Goal: Transaction & Acquisition: Purchase product/service

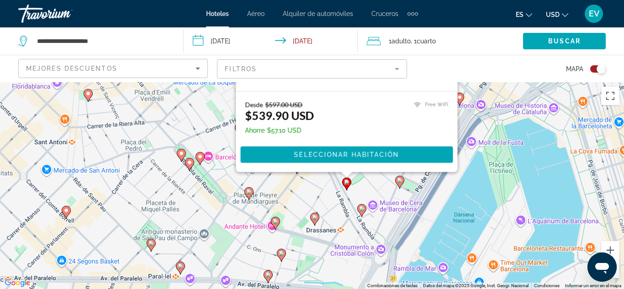
click at [226, 43] on input "**********" at bounding box center [273, 42] width 178 height 30
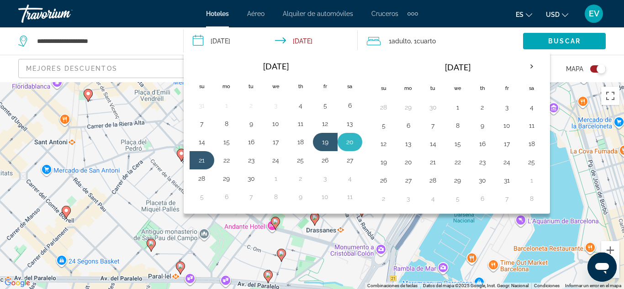
click at [343, 142] on button "20" at bounding box center [349, 142] width 15 height 13
click at [206, 159] on button "21" at bounding box center [202, 160] width 15 height 13
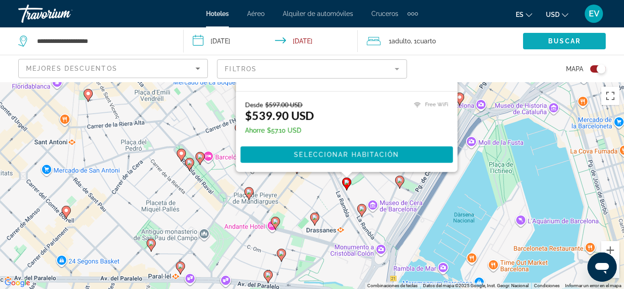
click at [549, 45] on span "Search widget" at bounding box center [564, 41] width 83 height 22
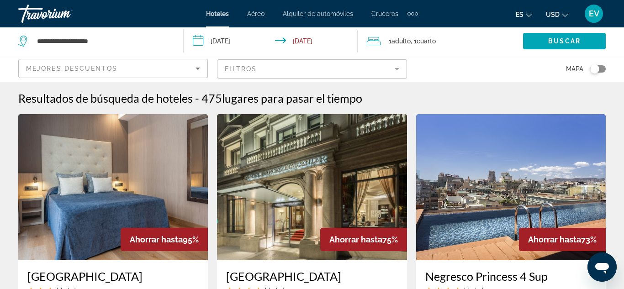
click at [603, 73] on button "Toggle map" at bounding box center [594, 69] width 22 height 8
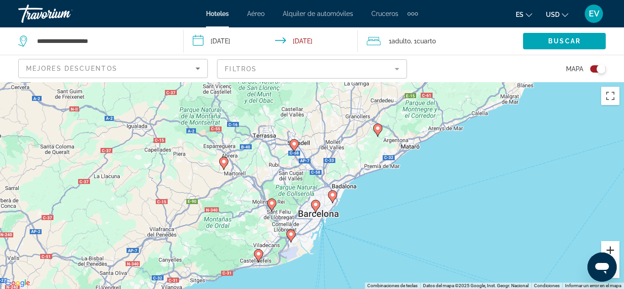
click at [608, 247] on button "Acercar" at bounding box center [610, 250] width 18 height 18
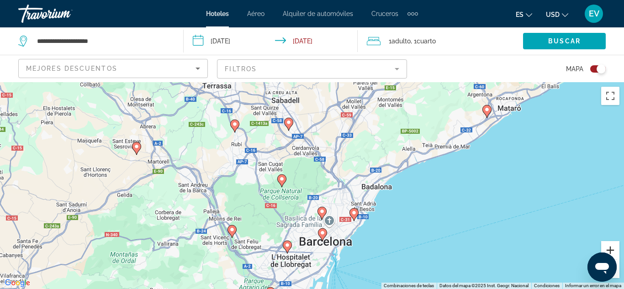
click at [608, 247] on button "Acercar" at bounding box center [610, 250] width 18 height 18
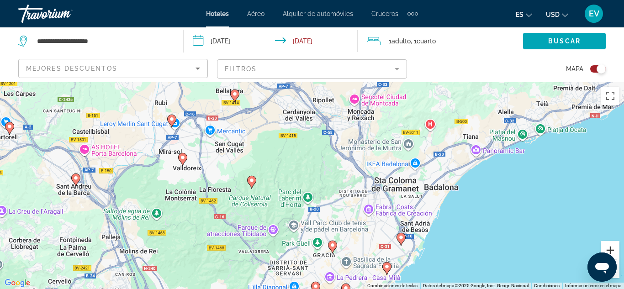
click at [608, 247] on button "Acercar" at bounding box center [610, 250] width 18 height 18
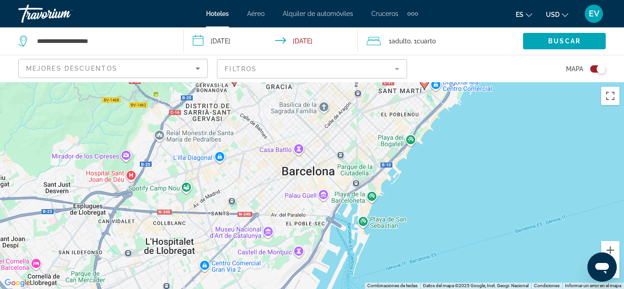
drag, startPoint x: 326, startPoint y: 251, endPoint x: 268, endPoint y: 12, distance: 245.1
click at [268, 12] on div "**********" at bounding box center [312, 144] width 624 height 289
click at [615, 250] on button "Acercar" at bounding box center [610, 250] width 18 height 18
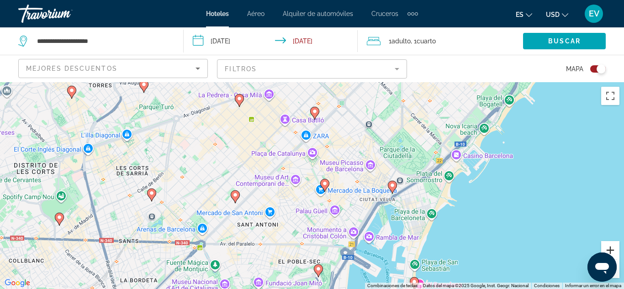
click at [615, 250] on button "Acercar" at bounding box center [610, 250] width 18 height 18
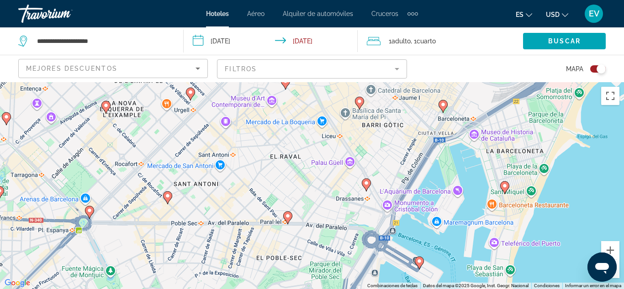
drag, startPoint x: 373, startPoint y: 226, endPoint x: 366, endPoint y: 146, distance: 80.7
click at [366, 146] on div "Para activar la función de arrastrar con el teclado, presiona Alt + Intro. Una …" at bounding box center [312, 185] width 624 height 207
click at [611, 245] on button "Acercar" at bounding box center [610, 250] width 18 height 18
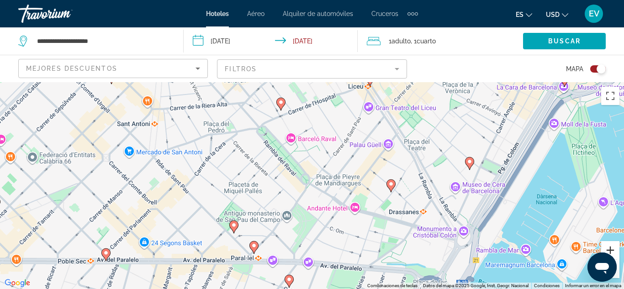
click at [611, 245] on button "Acercar" at bounding box center [610, 250] width 18 height 18
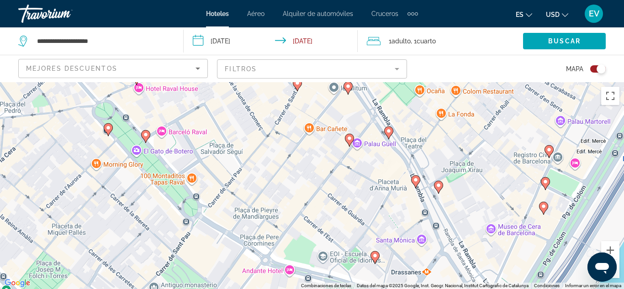
drag, startPoint x: 499, startPoint y: 151, endPoint x: 383, endPoint y: 189, distance: 122.0
click at [383, 189] on div "Para activar la función de arrastrar con el teclado, presiona Alt + Intro. Una …" at bounding box center [312, 185] width 624 height 207
click at [441, 188] on image "Main content" at bounding box center [438, 185] width 5 height 5
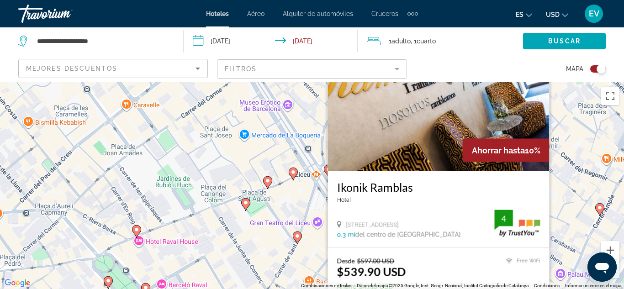
click at [290, 224] on div "Para activar la función de arrastrar con el teclado, presiona Alt + Intro. Una …" at bounding box center [312, 185] width 624 height 207
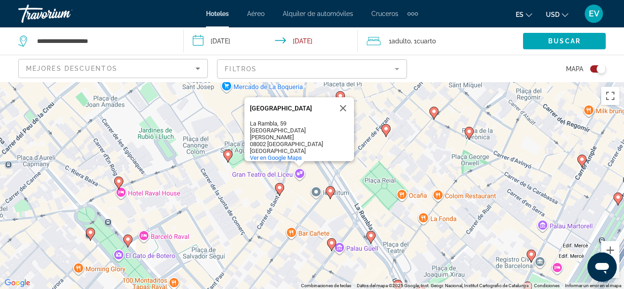
drag, startPoint x: 268, startPoint y: 251, endPoint x: 238, endPoint y: 185, distance: 72.5
click at [567, 46] on span "Search widget" at bounding box center [564, 41] width 83 height 22
click at [315, 47] on input "**********" at bounding box center [273, 42] width 178 height 30
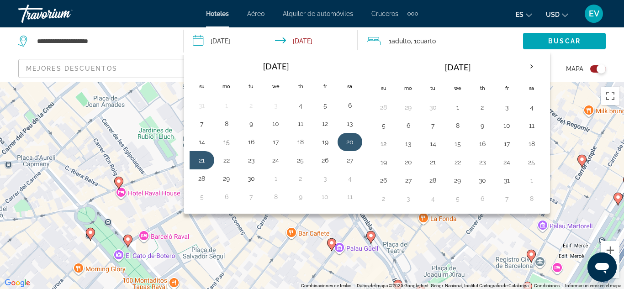
click at [345, 135] on td "20" at bounding box center [349, 142] width 25 height 18
click at [206, 159] on button "21" at bounding box center [202, 160] width 15 height 13
click at [352, 137] on button "20" at bounding box center [349, 142] width 15 height 13
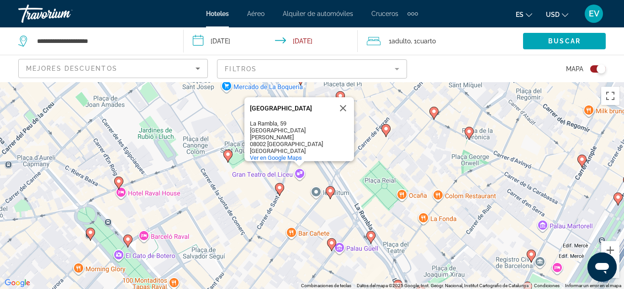
click at [245, 37] on input "**********" at bounding box center [273, 42] width 178 height 30
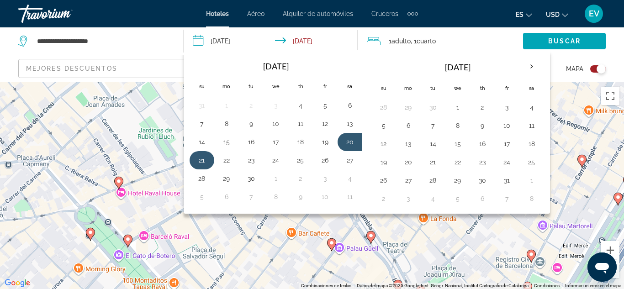
click at [209, 163] on td "21" at bounding box center [201, 160] width 25 height 18
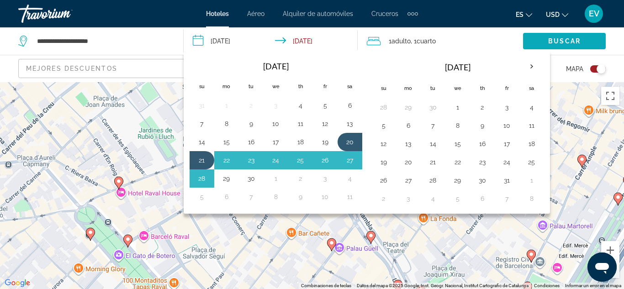
click at [592, 35] on span "Search widget" at bounding box center [564, 41] width 83 height 22
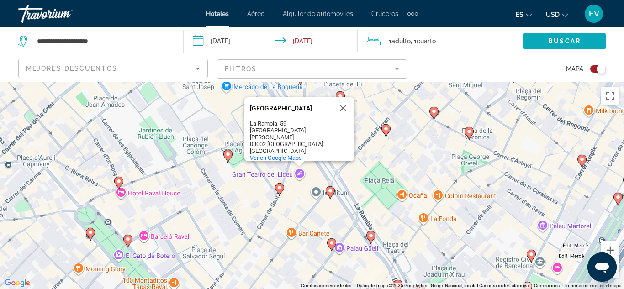
click at [592, 35] on span "Search widget" at bounding box center [564, 41] width 83 height 22
click at [540, 43] on span "Search widget" at bounding box center [564, 41] width 83 height 22
click at [201, 39] on input "**********" at bounding box center [273, 42] width 178 height 30
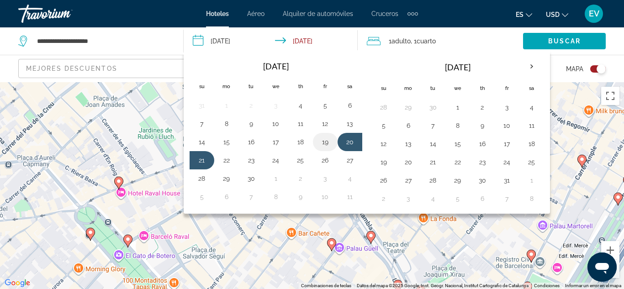
click at [328, 142] on button "19" at bounding box center [325, 142] width 15 height 13
click at [212, 43] on input "**********" at bounding box center [273, 42] width 178 height 30
click at [347, 137] on button "20" at bounding box center [349, 142] width 15 height 13
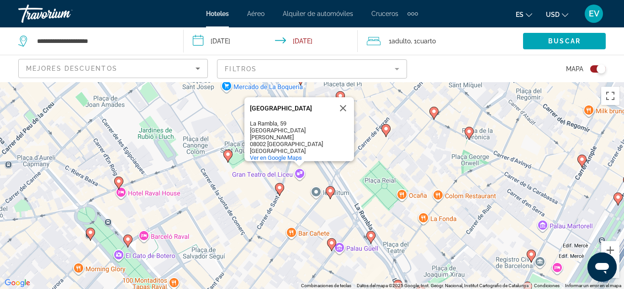
click at [206, 38] on input "**********" at bounding box center [273, 42] width 178 height 30
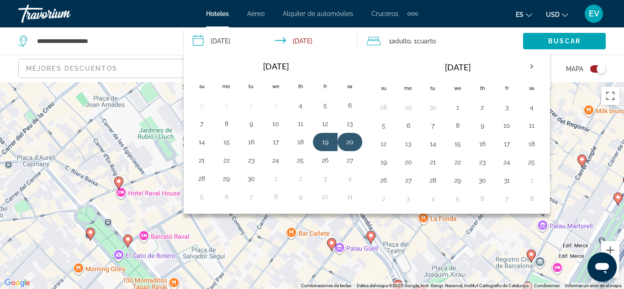
click at [343, 145] on button "20" at bounding box center [349, 142] width 15 height 13
click at [210, 157] on td "21" at bounding box center [201, 160] width 25 height 18
click at [203, 160] on button "21" at bounding box center [202, 160] width 15 height 13
type input "**********"
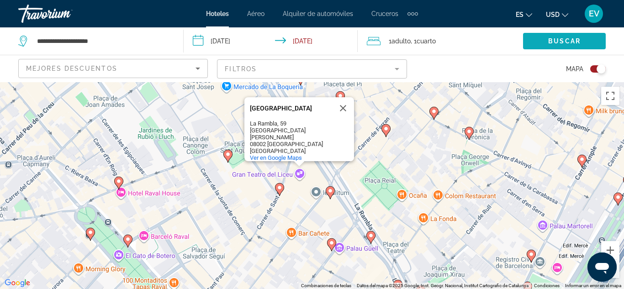
click at [550, 42] on span "Buscar" at bounding box center [564, 40] width 32 height 7
click at [562, 42] on span "Buscar" at bounding box center [564, 40] width 32 height 7
click at [143, 33] on div "**********" at bounding box center [96, 40] width 156 height 27
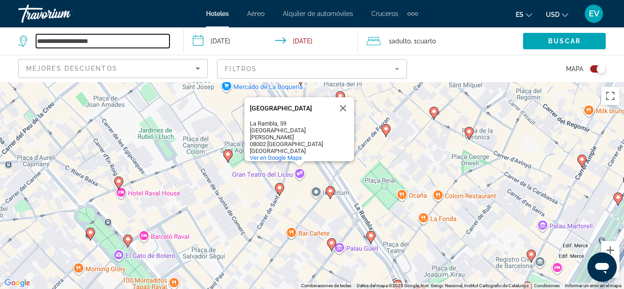
click at [144, 37] on input "**********" at bounding box center [102, 41] width 133 height 14
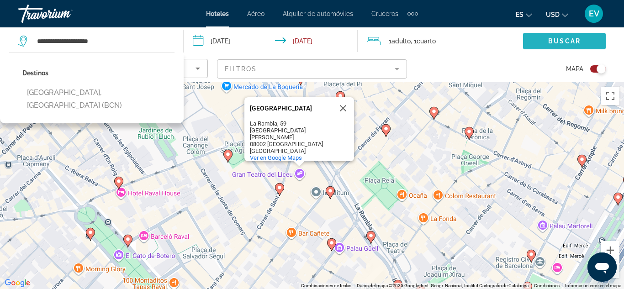
click at [550, 44] on span "Buscar" at bounding box center [564, 40] width 32 height 7
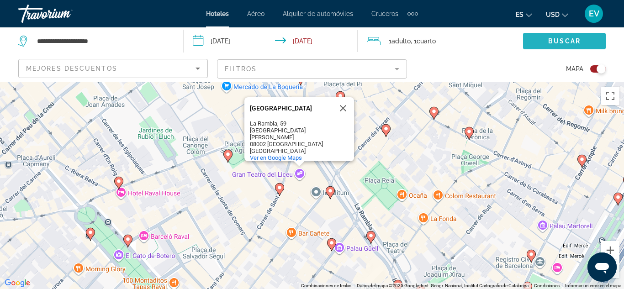
click at [550, 45] on span "Search widget" at bounding box center [564, 41] width 83 height 22
click at [372, 238] on image "Main content" at bounding box center [370, 235] width 5 height 5
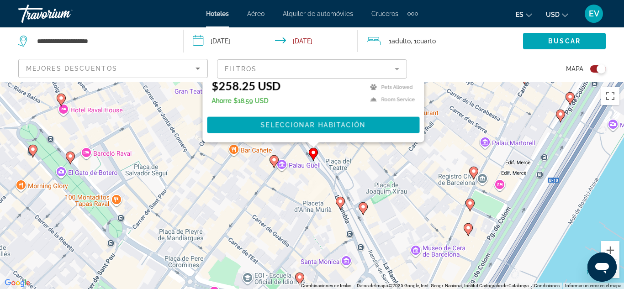
drag, startPoint x: 518, startPoint y: 243, endPoint x: 439, endPoint y: 25, distance: 231.9
click at [439, 25] on div "**********" at bounding box center [312, 144] width 624 height 289
click at [363, 206] on image "Main content" at bounding box center [362, 206] width 5 height 5
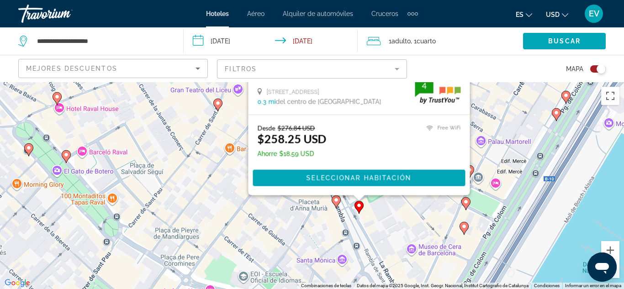
drag, startPoint x: 519, startPoint y: 229, endPoint x: 514, endPoint y: 81, distance: 147.6
click at [514, 82] on div "**********" at bounding box center [312, 226] width 624 height 289
click at [334, 201] on image "Main content" at bounding box center [335, 199] width 5 height 5
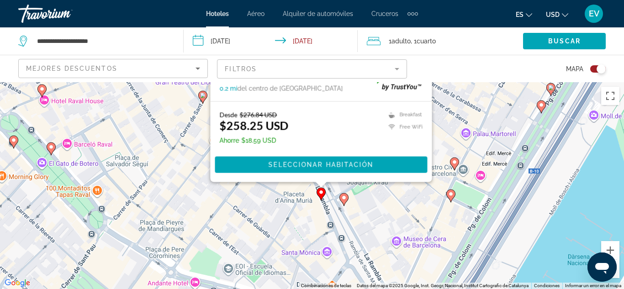
drag, startPoint x: 481, startPoint y: 250, endPoint x: 464, endPoint y: 92, distance: 158.9
click at [464, 92] on div "Para activar la función de arrastrar con el teclado, presiona Alt + Intro. Una …" at bounding box center [312, 185] width 624 height 207
click at [344, 200] on image "Main content" at bounding box center [343, 197] width 5 height 5
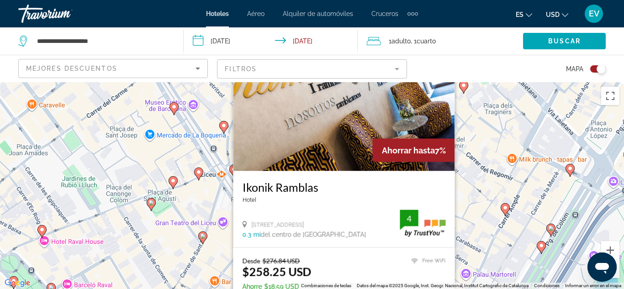
click at [208, 188] on div "Para activar la función de arrastrar con el teclado, presiona Alt + Intro. Una …" at bounding box center [312, 185] width 624 height 207
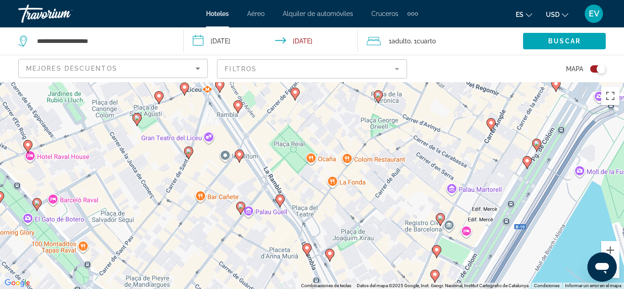
drag, startPoint x: 286, startPoint y: 234, endPoint x: 270, endPoint y: 146, distance: 89.5
click at [270, 146] on div "Para activar la función de arrastrar con el teclado, presiona Alt + Intro. Una …" at bounding box center [312, 185] width 624 height 207
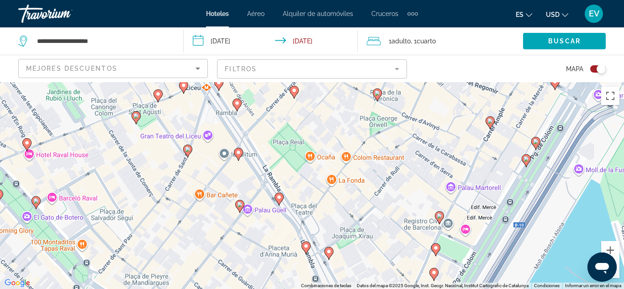
click at [281, 197] on image "Main content" at bounding box center [278, 197] width 5 height 5
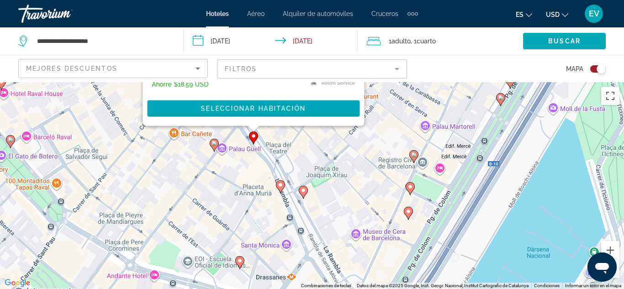
drag, startPoint x: 416, startPoint y: 254, endPoint x: 389, endPoint y: 28, distance: 228.2
click at [389, 82] on div "**********" at bounding box center [312, 226] width 624 height 289
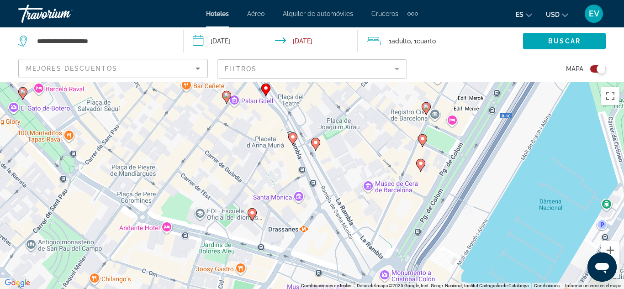
drag, startPoint x: 323, startPoint y: 180, endPoint x: 336, endPoint y: 142, distance: 41.0
click at [336, 142] on div "Para activar la función de arrastrar con el teclado, presiona Alt + Intro. Una …" at bounding box center [312, 185] width 624 height 207
click at [320, 148] on gmp-advanced-marker "Main content" at bounding box center [315, 144] width 9 height 14
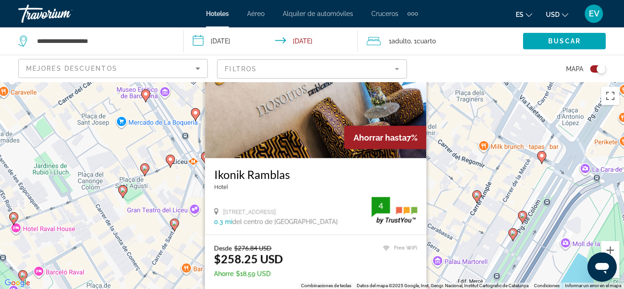
drag, startPoint x: 436, startPoint y: 244, endPoint x: 436, endPoint y: 227, distance: 16.4
click at [436, 227] on div "Para activar la función de arrastrar con el teclado, presiona Alt + Intro. Una …" at bounding box center [312, 185] width 624 height 207
click at [168, 226] on div "Para activar la función de arrastrar con el teclado, presiona Alt + Intro. Una …" at bounding box center [312, 185] width 624 height 207
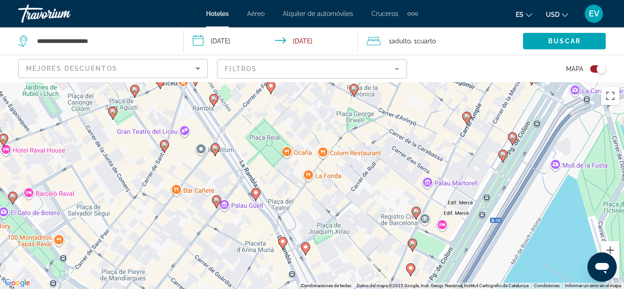
drag, startPoint x: 307, startPoint y: 258, endPoint x: 296, endPoint y: 178, distance: 80.6
click at [296, 178] on div "Para activar la función de arrastrar con el teclado, presiona Alt + Intro. Una …" at bounding box center [312, 185] width 624 height 207
click at [257, 197] on icon "Main content" at bounding box center [256, 194] width 8 height 12
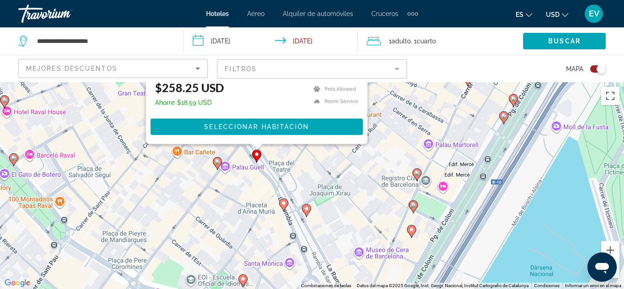
drag, startPoint x: 398, startPoint y: 261, endPoint x: 390, endPoint y: 66, distance: 194.7
click at [390, 82] on div "**********" at bounding box center [312, 226] width 624 height 289
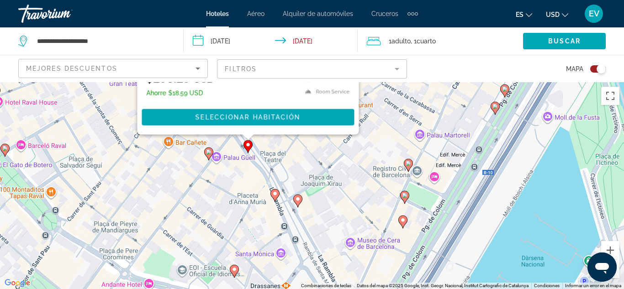
click at [297, 201] on image "Main content" at bounding box center [297, 198] width 5 height 5
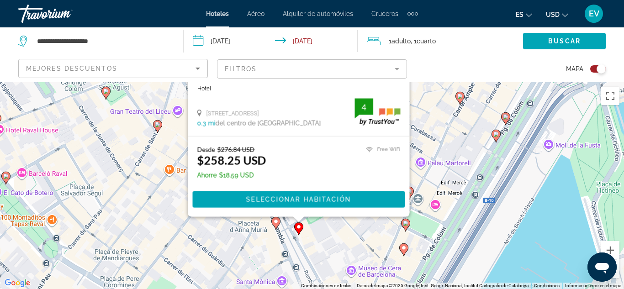
drag, startPoint x: 438, startPoint y: 207, endPoint x: 439, endPoint y: 95, distance: 112.3
click at [439, 95] on div "Para activar la función de arrastrar con el teclado, presiona Alt + Intro. Una …" at bounding box center [312, 185] width 624 height 207
click at [332, 204] on span "Main content" at bounding box center [298, 200] width 212 height 22
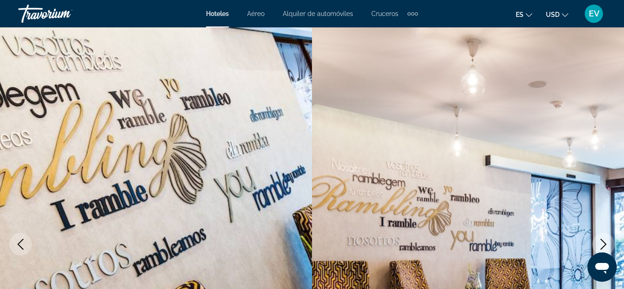
click at [510, 179] on img "Main content" at bounding box center [468, 244] width 312 height 434
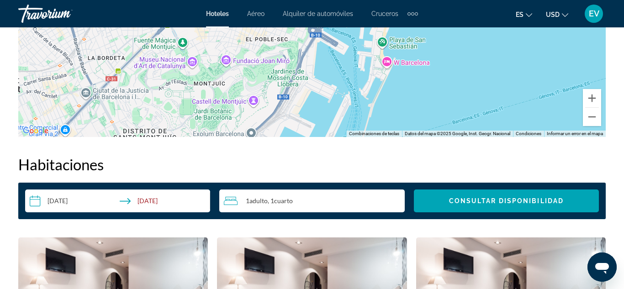
scroll to position [1223, 0]
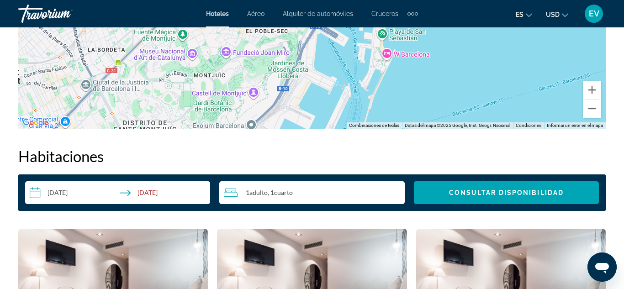
click at [77, 193] on input "**********" at bounding box center [119, 194] width 189 height 26
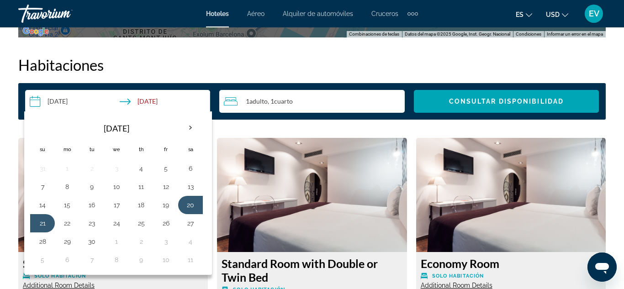
scroll to position [1315, 0]
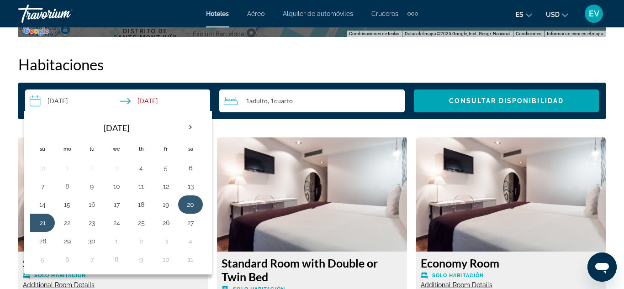
click at [187, 210] on button "20" at bounding box center [190, 204] width 15 height 13
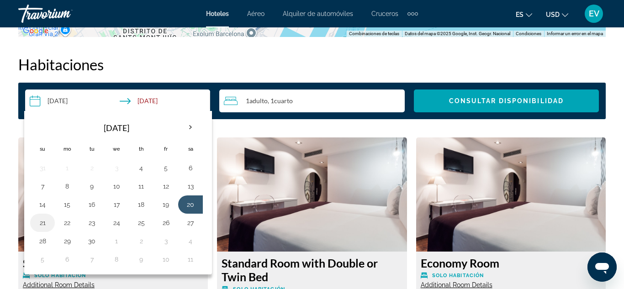
click at [46, 221] on button "21" at bounding box center [42, 222] width 15 height 13
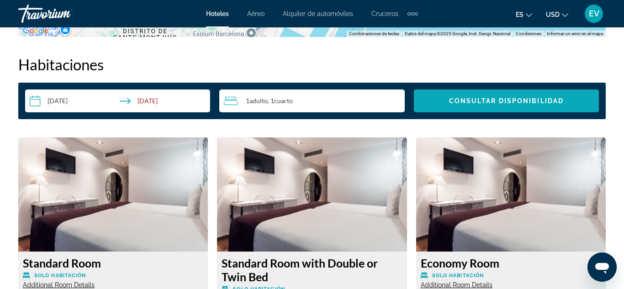
click at [500, 103] on span "Consultar disponibilidad" at bounding box center [506, 100] width 115 height 7
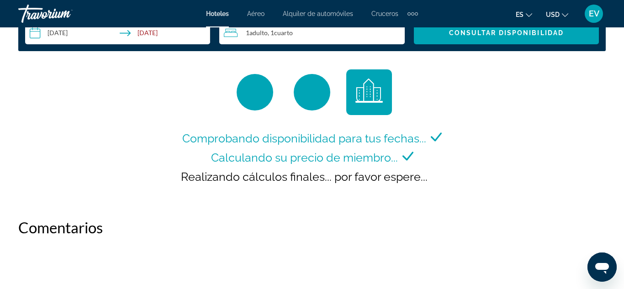
scroll to position [1325, 0]
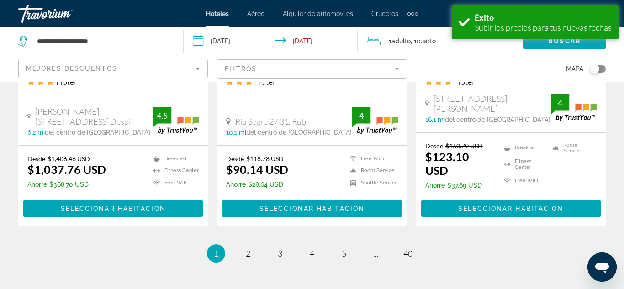
scroll to position [1242, 0]
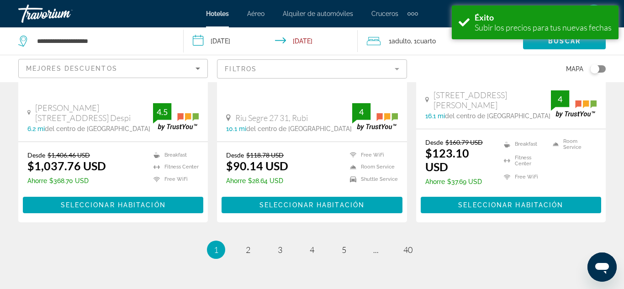
click at [603, 68] on div "Toggle map" at bounding box center [598, 68] width 16 height 7
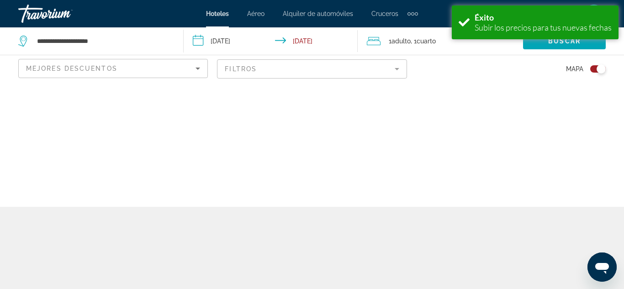
scroll to position [0, 0]
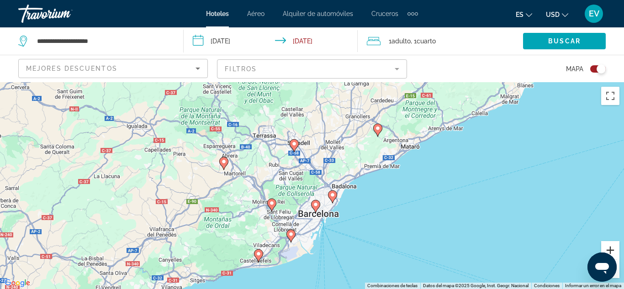
click at [606, 249] on button "Acercar" at bounding box center [610, 250] width 18 height 18
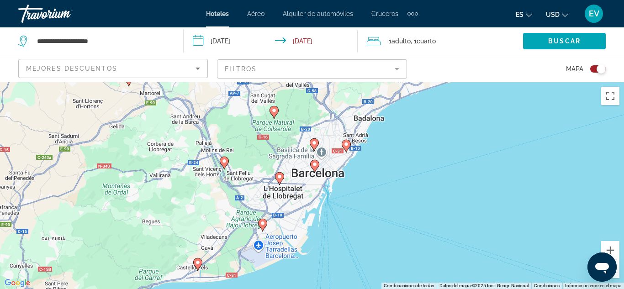
drag, startPoint x: 324, startPoint y: 235, endPoint x: 316, endPoint y: 158, distance: 78.0
click at [607, 251] on button "Acercar" at bounding box center [610, 250] width 18 height 18
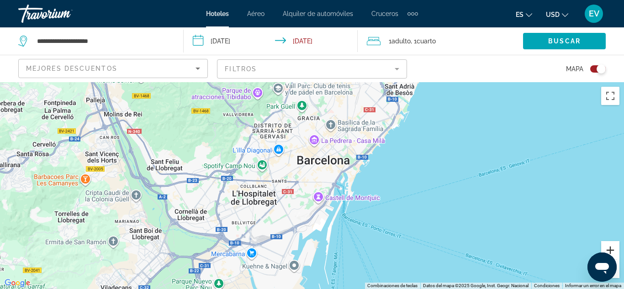
click at [606, 252] on button "Acercar" at bounding box center [610, 250] width 18 height 18
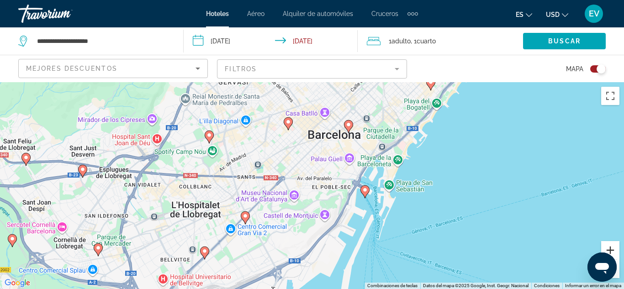
click at [603, 252] on button "Acercar" at bounding box center [610, 250] width 18 height 18
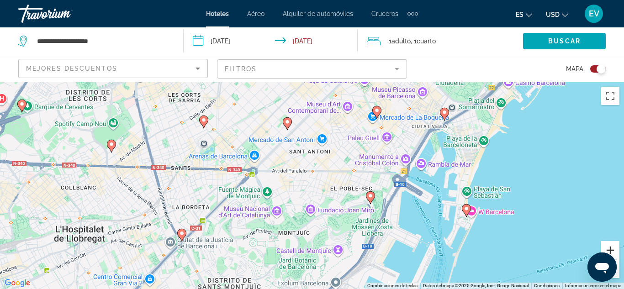
click at [603, 252] on button "Acercar" at bounding box center [610, 250] width 18 height 18
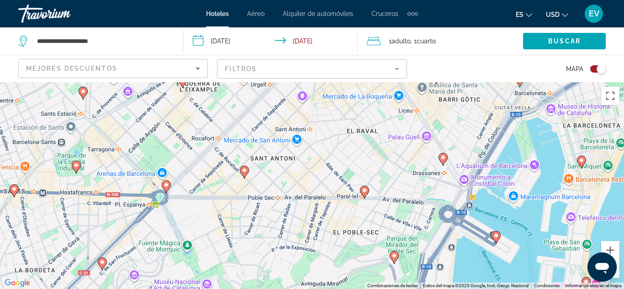
drag, startPoint x: 462, startPoint y: 138, endPoint x: 424, endPoint y: 181, distance: 57.6
click at [424, 181] on div "Para activar la función de arrastrar con el teclado, presiona Alt + Intro. Una …" at bounding box center [312, 185] width 624 height 207
click at [616, 250] on button "Acercar" at bounding box center [610, 250] width 18 height 18
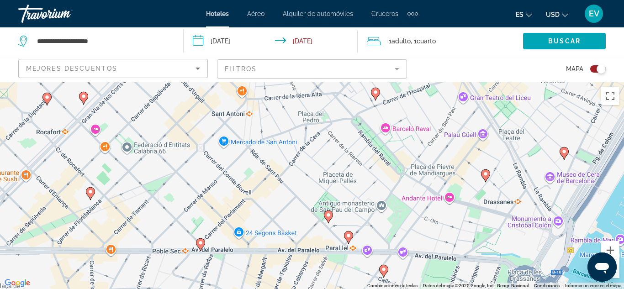
drag, startPoint x: 564, startPoint y: 137, endPoint x: 500, endPoint y: 180, distance: 77.4
click at [500, 180] on div "Para activar la función de arrastrar con el teclado, presiona Alt + Intro. Una …" at bounding box center [312, 185] width 624 height 207
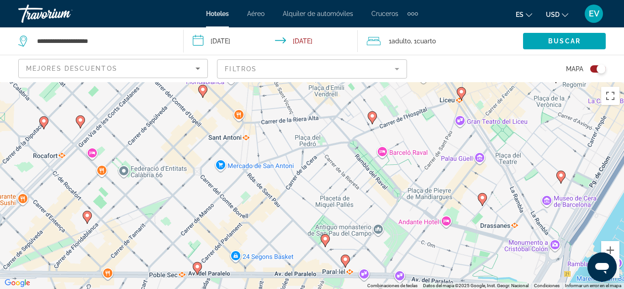
drag, startPoint x: 546, startPoint y: 158, endPoint x: 543, endPoint y: 183, distance: 24.9
click at [543, 183] on div "Para activar la función de arrastrar con el teclado, presiona Alt + Intro. Una …" at bounding box center [312, 185] width 624 height 207
click at [614, 244] on button "Acercar" at bounding box center [610, 250] width 18 height 18
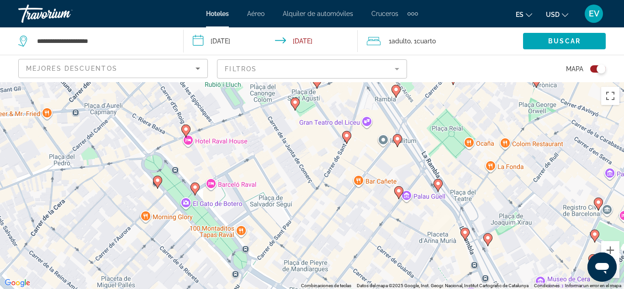
drag, startPoint x: 597, startPoint y: 146, endPoint x: 342, endPoint y: 212, distance: 263.8
click at [342, 212] on div "Para activar la función de arrastrar con el teclado, presiona Alt + Intro. Una …" at bounding box center [312, 185] width 624 height 207
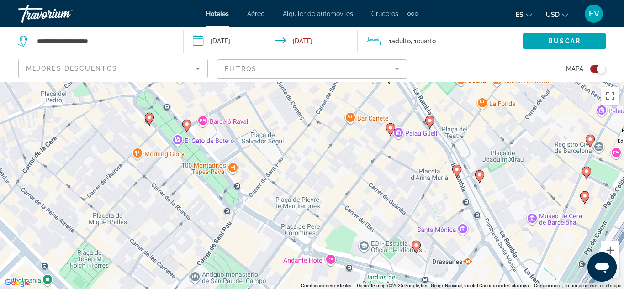
drag, startPoint x: 496, startPoint y: 252, endPoint x: 488, endPoint y: 187, distance: 65.4
click at [488, 187] on div "Para activar la función de arrastrar con el teclado, presiona Alt + Intro. Una …" at bounding box center [312, 185] width 624 height 207
click at [480, 179] on icon "Main content" at bounding box center [479, 176] width 8 height 12
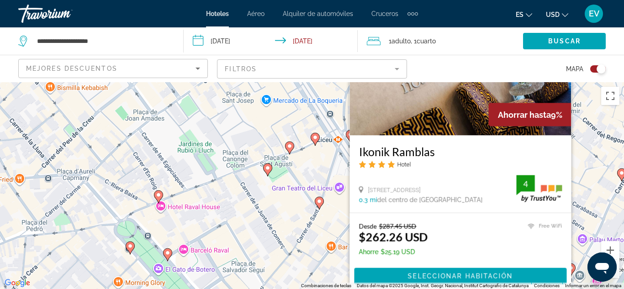
drag, startPoint x: 293, startPoint y: 245, endPoint x: 262, endPoint y: 189, distance: 63.5
click at [262, 189] on div "Para activar la función de arrastrar con el teclado, presiona Alt + Intro. Una …" at bounding box center [312, 185] width 624 height 207
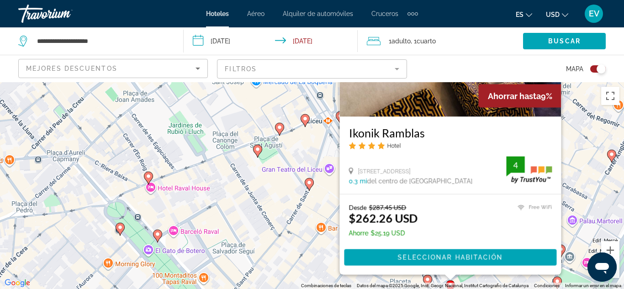
click at [320, 206] on div "Para activar la función de arrastrar con el teclado, presiona Alt + Intro. Una …" at bounding box center [312, 185] width 624 height 207
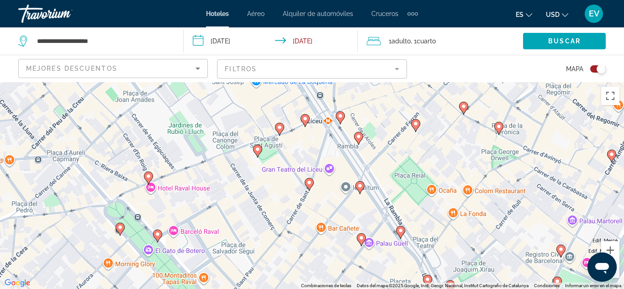
click at [359, 185] on image "Main content" at bounding box center [359, 185] width 5 height 5
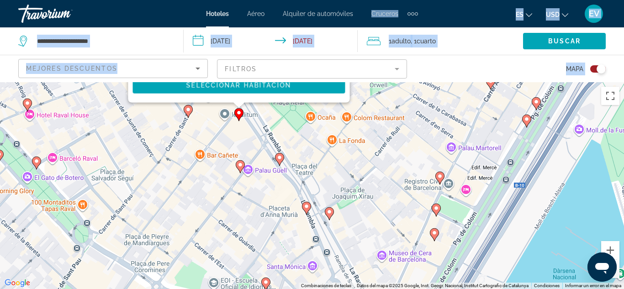
drag, startPoint x: 473, startPoint y: 250, endPoint x: 351, endPoint y: 20, distance: 260.6
click at [351, 20] on div "**********" at bounding box center [312, 144] width 624 height 289
click at [304, 208] on image "Main content" at bounding box center [306, 206] width 5 height 5
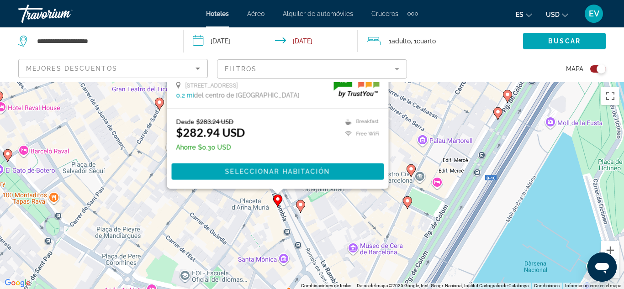
drag, startPoint x: 428, startPoint y: 262, endPoint x: 399, endPoint y: 119, distance: 146.3
click at [399, 119] on div "Para activar la función de arrastrar con el teclado, presiona Alt + Intro. Una …" at bounding box center [312, 185] width 624 height 207
click at [304, 206] on icon "Main content" at bounding box center [300, 206] width 8 height 12
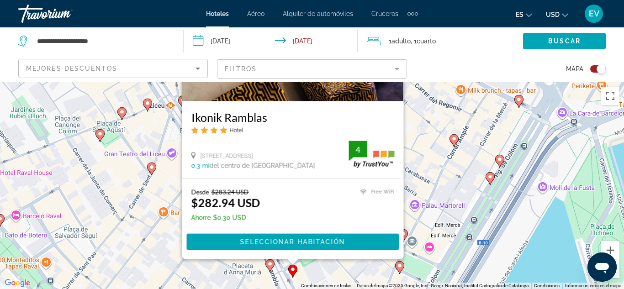
drag, startPoint x: 430, startPoint y: 236, endPoint x: 421, endPoint y: 161, distance: 75.0
click at [421, 161] on div "Para activar la función de arrastrar con el teclado, presiona Alt + Intro. Una …" at bounding box center [312, 185] width 624 height 207
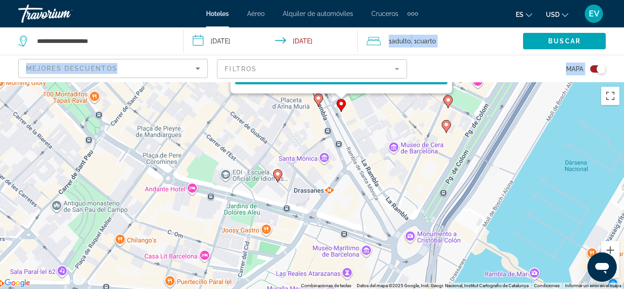
drag, startPoint x: 146, startPoint y: 202, endPoint x: 194, endPoint y: 37, distance: 171.8
click at [194, 82] on div "**********" at bounding box center [312, 226] width 624 height 289
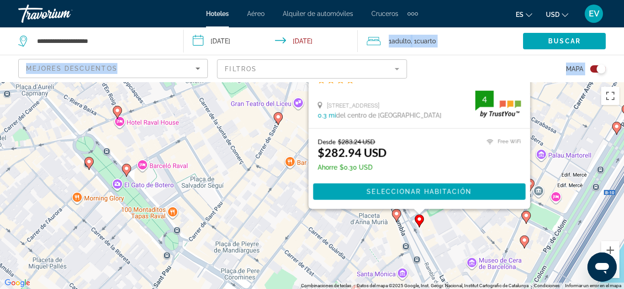
drag, startPoint x: 333, startPoint y: 143, endPoint x: 421, endPoint y: 264, distance: 149.4
click at [421, 264] on div "Para activar la función de arrastrar con el teclado, presiona Alt + Intro. Una …" at bounding box center [312, 185] width 624 height 207
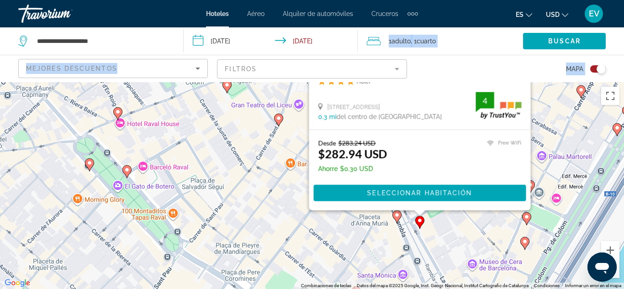
click at [294, 145] on div "Para activar la función de arrastrar con el teclado, presiona Alt + Intro. Una …" at bounding box center [312, 185] width 624 height 207
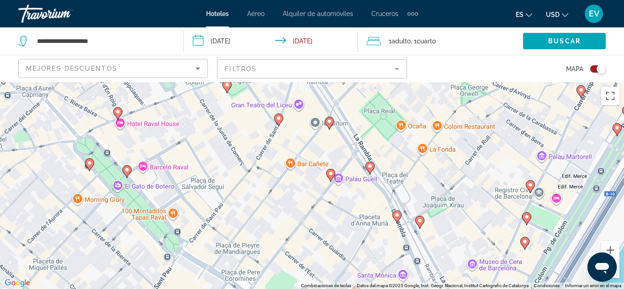
click at [330, 126] on icon "Main content" at bounding box center [329, 123] width 8 height 12
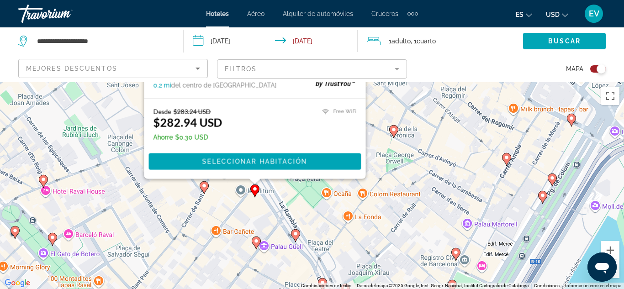
drag, startPoint x: 184, startPoint y: 233, endPoint x: 103, endPoint y: 36, distance: 213.1
click at [103, 82] on div "**********" at bounding box center [312, 226] width 624 height 289
click at [293, 237] on icon "Main content" at bounding box center [295, 235] width 8 height 12
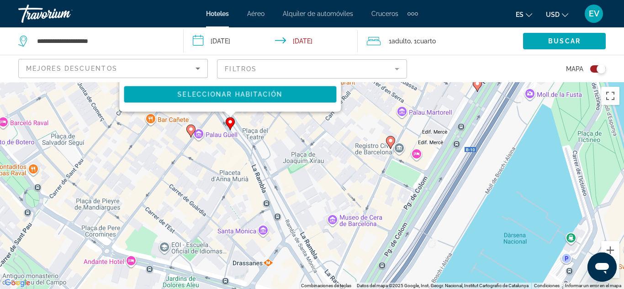
drag, startPoint x: 144, startPoint y: 185, endPoint x: 76, endPoint y: -40, distance: 234.7
click at [76, 0] on html "**********" at bounding box center [312, 144] width 624 height 289
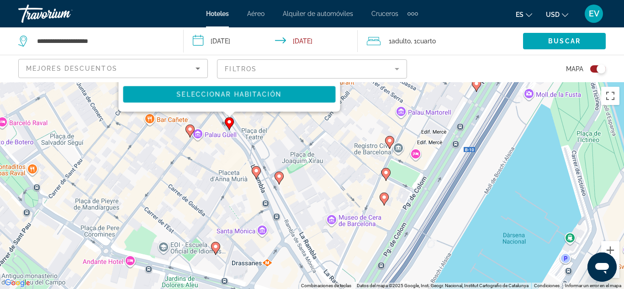
click at [277, 182] on gmp-advanced-marker "Main content" at bounding box center [278, 178] width 9 height 14
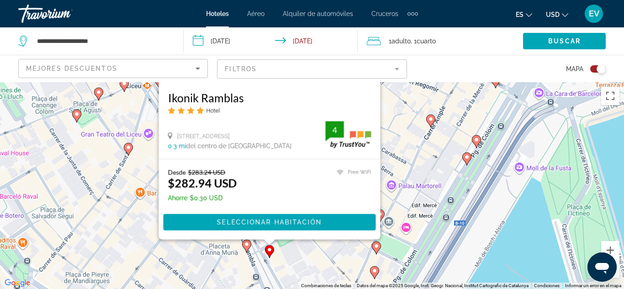
drag, startPoint x: 404, startPoint y: 226, endPoint x: 394, endPoint y: 136, distance: 91.0
click at [394, 136] on div "Para activar la función de arrastrar con el teclado, presiona Alt + Intro. Una …" at bounding box center [312, 185] width 624 height 207
click at [153, 241] on div "Para activar la función de arrastrar con el teclado, presiona Alt + Intro. Una …" at bounding box center [312, 185] width 624 height 207
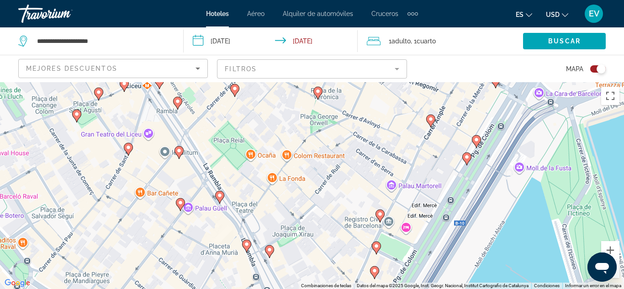
click at [244, 245] on icon "Main content" at bounding box center [246, 246] width 8 height 12
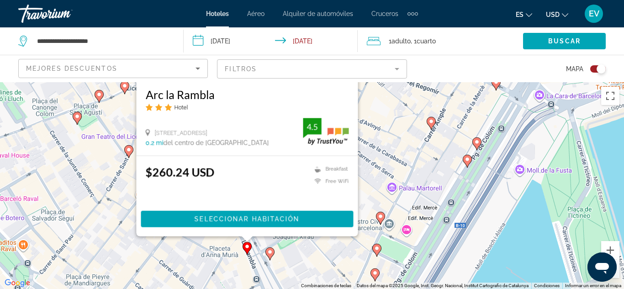
drag, startPoint x: 118, startPoint y: 209, endPoint x: 118, endPoint y: 111, distance: 97.7
click at [118, 111] on div "Para activar la función de arrastrar con el teclado, presiona Alt + Intro. Una …" at bounding box center [312, 185] width 624 height 207
click at [280, 223] on span "Main content" at bounding box center [247, 219] width 212 height 22
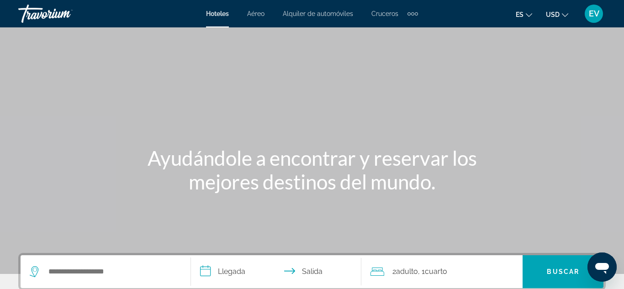
scroll to position [2, 0]
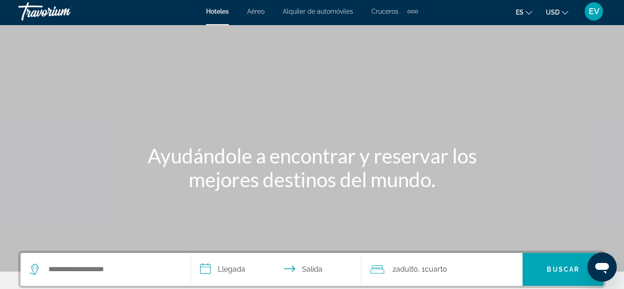
click at [460, 231] on div "Main content" at bounding box center [312, 135] width 624 height 274
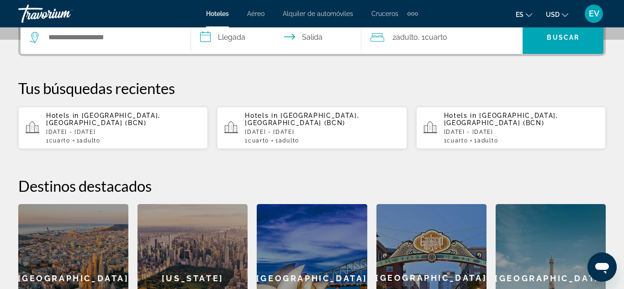
scroll to position [236, 0]
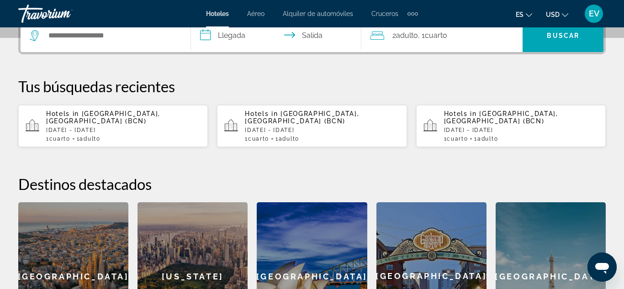
click at [130, 127] on p "[DATE] - [DATE]" at bounding box center [123, 130] width 154 height 6
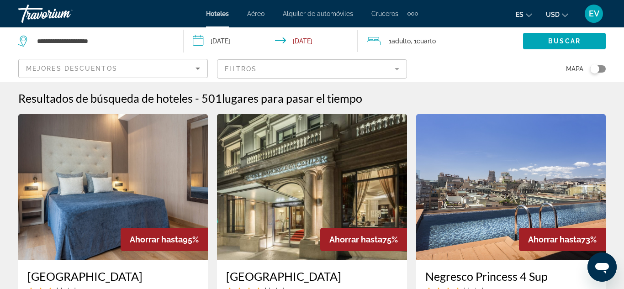
click at [598, 70] on div "Toggle map" at bounding box center [594, 68] width 9 height 9
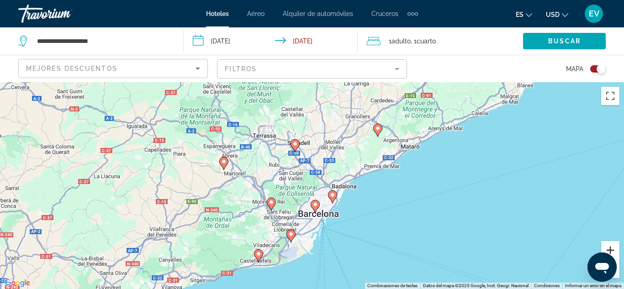
click at [616, 250] on button "Acercar" at bounding box center [610, 250] width 18 height 18
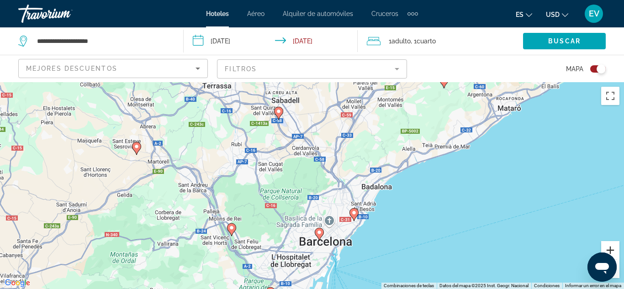
click at [616, 250] on button "Acercar" at bounding box center [610, 250] width 18 height 18
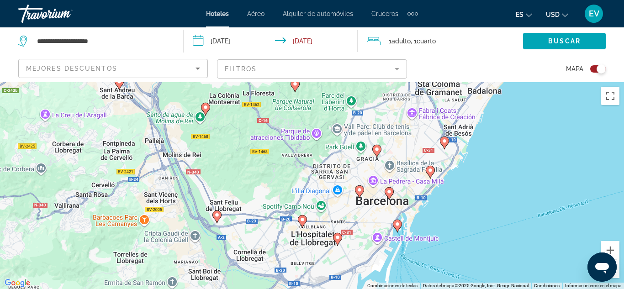
drag, startPoint x: 349, startPoint y: 260, endPoint x: 394, endPoint y: 156, distance: 112.9
click at [394, 156] on div "Para activar la función de arrastrar con el teclado, presiona Alt + Intro. Una …" at bounding box center [312, 185] width 624 height 207
click at [607, 252] on button "Acercar" at bounding box center [610, 250] width 18 height 18
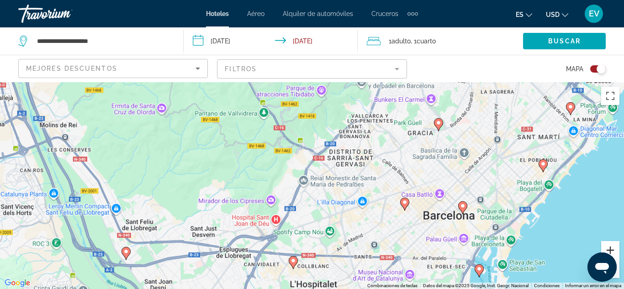
click at [607, 252] on button "Acercar" at bounding box center [610, 250] width 18 height 18
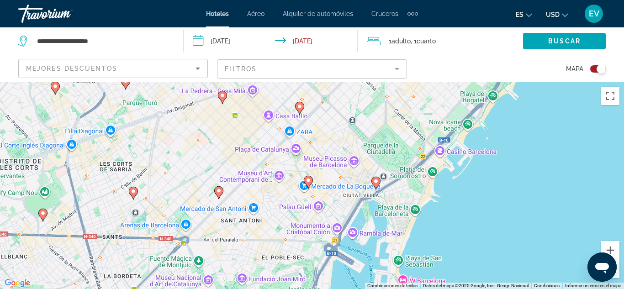
drag, startPoint x: 552, startPoint y: 264, endPoint x: 219, endPoint y: 161, distance: 348.5
click at [219, 161] on div "Para activar la función de arrastrar con el teclado, presiona Alt + Intro. Una …" at bounding box center [312, 185] width 624 height 207
click at [610, 247] on button "Acercar" at bounding box center [610, 250] width 18 height 18
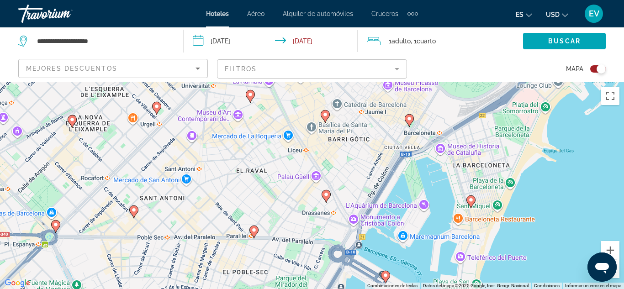
drag, startPoint x: 356, startPoint y: 255, endPoint x: 347, endPoint y: 194, distance: 61.8
click at [347, 194] on div "Para activar la función de arrastrar con el teclado, presiona Alt + Intro. Una …" at bounding box center [312, 185] width 624 height 207
click at [610, 251] on button "Acercar" at bounding box center [610, 250] width 18 height 18
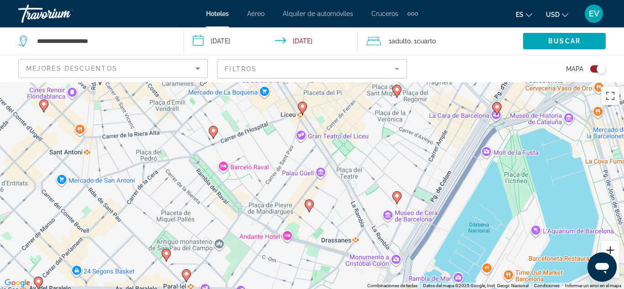
click at [610, 251] on button "Acercar" at bounding box center [610, 250] width 18 height 18
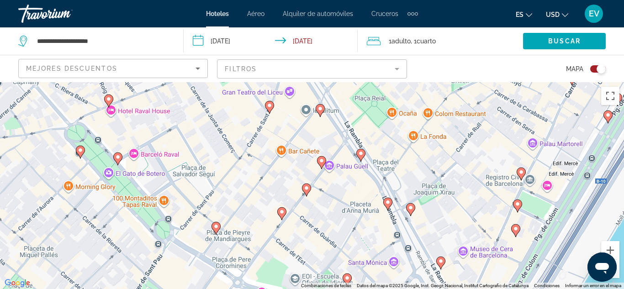
click at [388, 201] on image "Main content" at bounding box center [387, 202] width 5 height 5
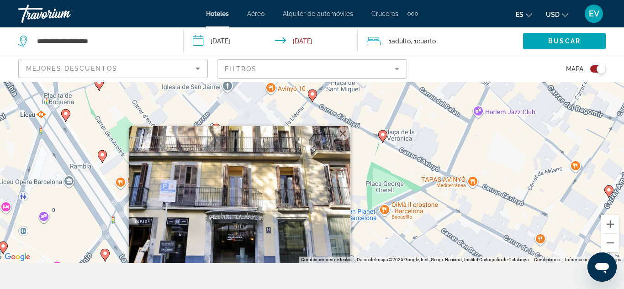
scroll to position [82, 0]
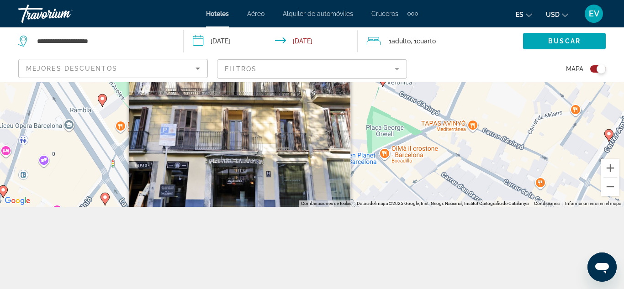
click at [305, 177] on img "Main content" at bounding box center [239, 142] width 221 height 146
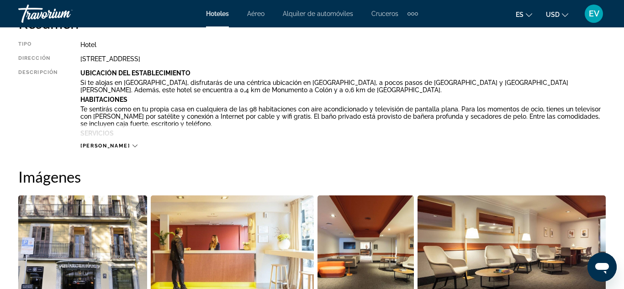
scroll to position [497, 0]
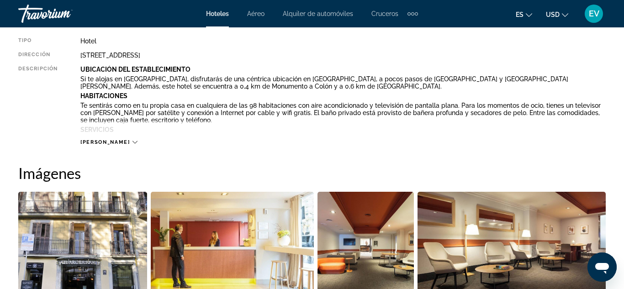
click at [94, 142] on span "[PERSON_NAME]" at bounding box center [104, 142] width 49 height 6
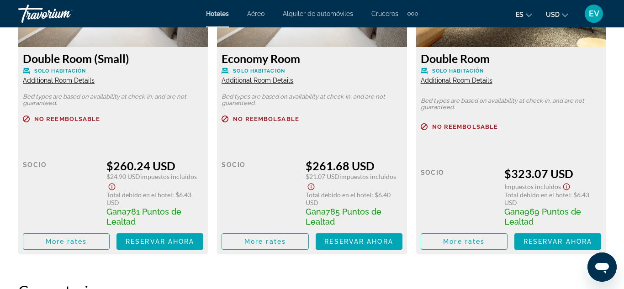
scroll to position [1579, 0]
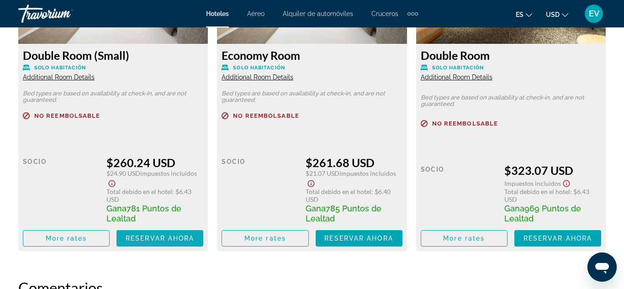
click at [164, 237] on span "Reservar ahora" at bounding box center [160, 238] width 68 height 7
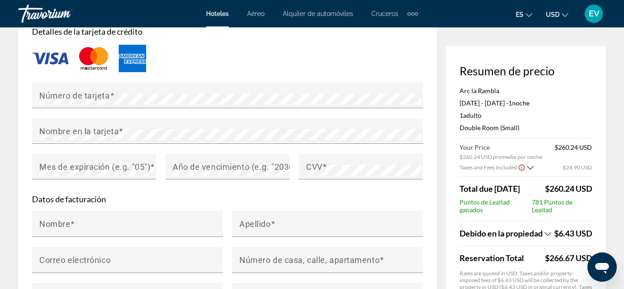
scroll to position [729, 0]
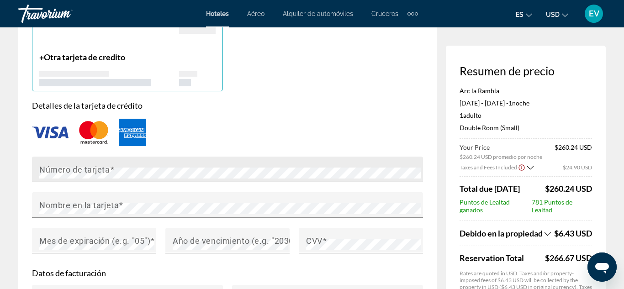
click at [207, 158] on div "Número de tarjeta" at bounding box center [230, 170] width 382 height 26
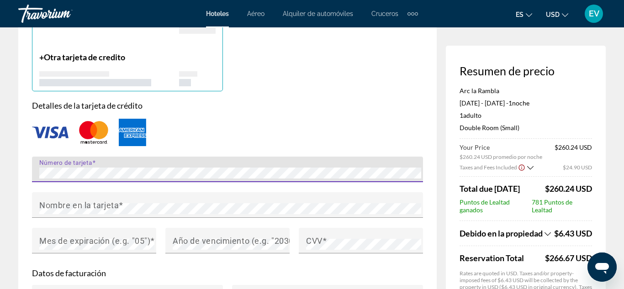
click at [538, 238] on span "Debido en la propiedad" at bounding box center [500, 233] width 83 height 10
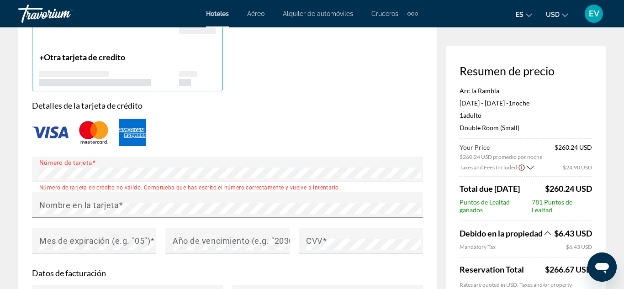
click at [545, 237] on icon "Show Taxes and Fees breakdown" at bounding box center [547, 233] width 6 height 8
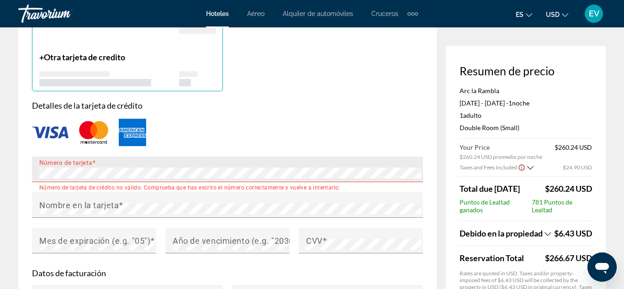
click at [133, 176] on div "Número de tarjeta" at bounding box center [230, 170] width 382 height 26
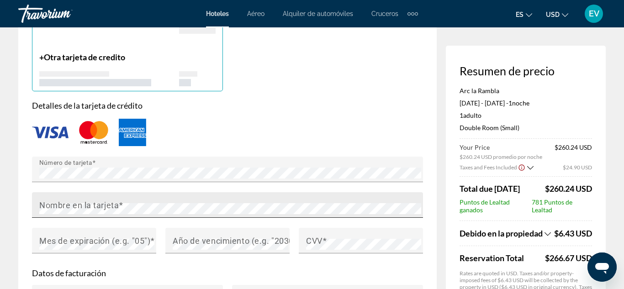
click at [73, 193] on div "Nombre en la tarjeta" at bounding box center [230, 205] width 382 height 26
click at [46, 232] on div "Mes de expiración (e.g. "05")" at bounding box center [96, 241] width 115 height 26
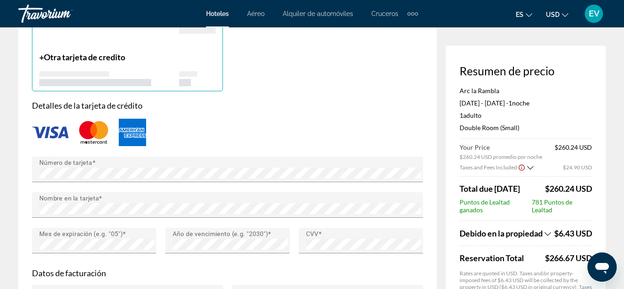
click at [121, 268] on p "Datos de facturación" at bounding box center [227, 273] width 391 height 10
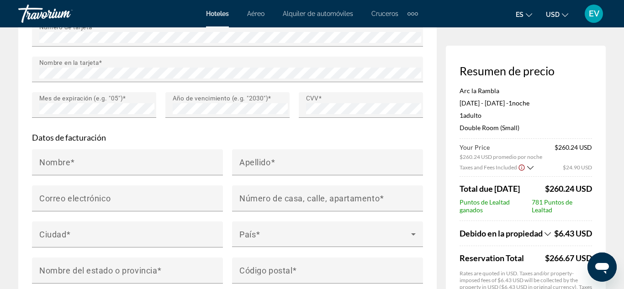
scroll to position [869, 0]
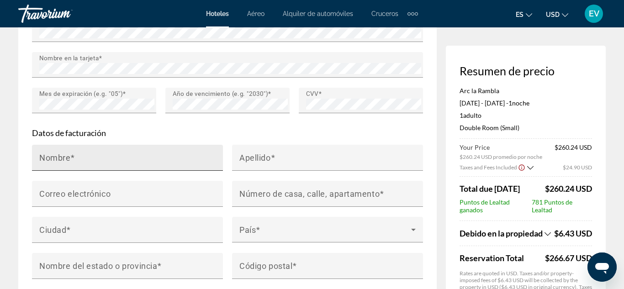
click at [116, 150] on div "Nombre" at bounding box center [130, 158] width 182 height 26
type input "****"
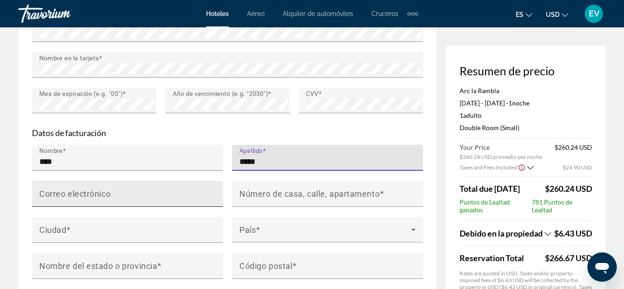
type input "*****"
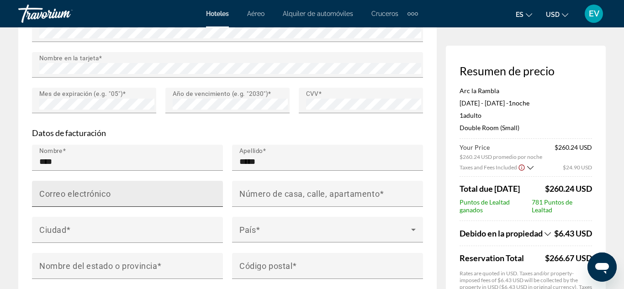
click at [62, 195] on mat-label "Correo electrónico" at bounding box center [74, 194] width 71 height 10
click at [62, 195] on input "Correo electrónico" at bounding box center [130, 197] width 182 height 11
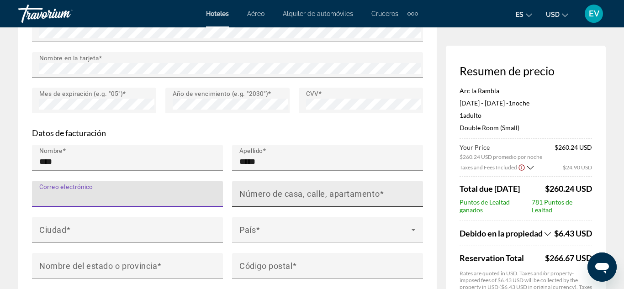
click at [239, 192] on mat-label "Número de casa, calle, apartamento" at bounding box center [309, 194] width 140 height 10
click at [239, 192] on input "Número de casa, calle, apartamento" at bounding box center [330, 197] width 182 height 11
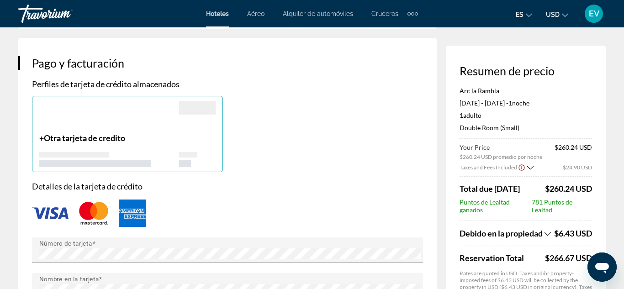
click at [297, 152] on div "+ Otra tarjeta de credito" at bounding box center [227, 134] width 400 height 76
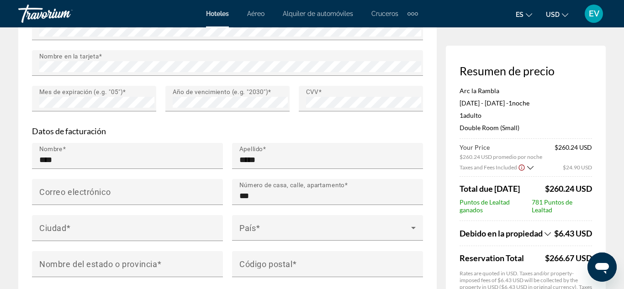
scroll to position [872, 0]
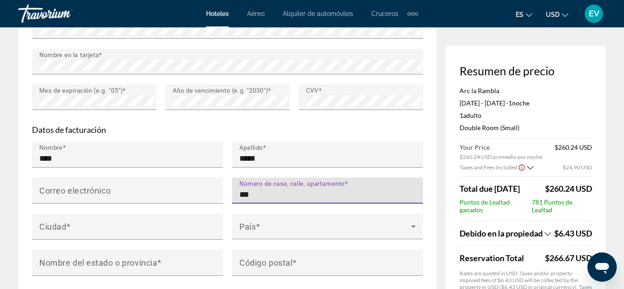
click at [290, 194] on input "***" at bounding box center [330, 194] width 182 height 11
type input "**********"
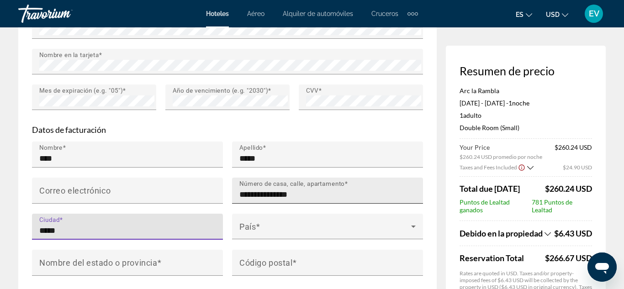
type input "*****"
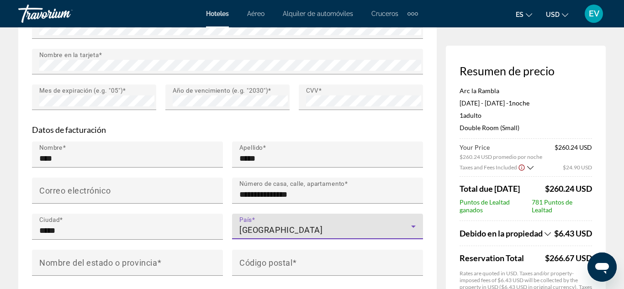
click at [294, 225] on div "[GEOGRAPHIC_DATA]" at bounding box center [325, 230] width 172 height 11
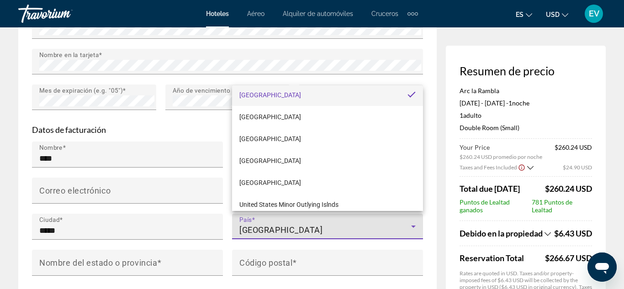
scroll to position [5238, 0]
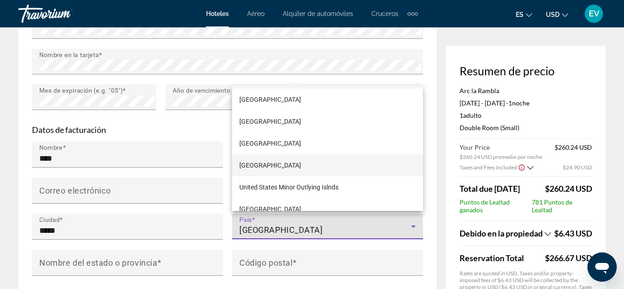
click at [281, 168] on span "[GEOGRAPHIC_DATA]" at bounding box center [270, 165] width 62 height 11
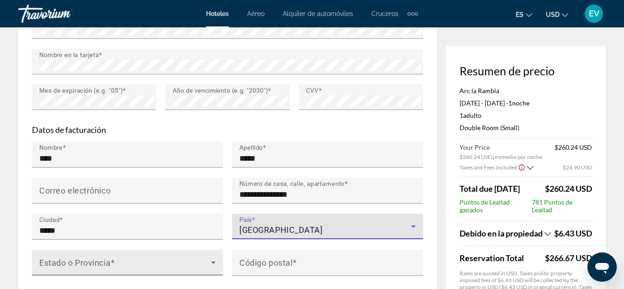
click at [173, 261] on span "Main content" at bounding box center [125, 266] width 172 height 11
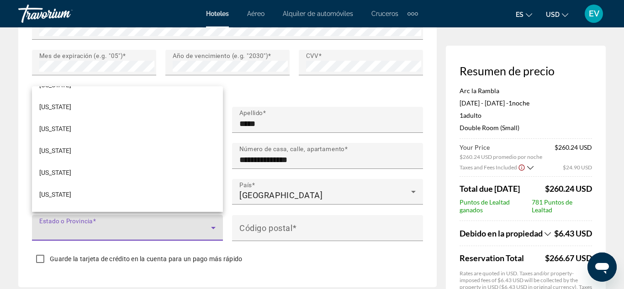
scroll to position [147, 0]
drag, startPoint x: 222, startPoint y: 92, endPoint x: 221, endPoint y: 107, distance: 15.6
click at [221, 107] on div "[US_STATE] [US_STATE] [US_STATE] [US_STATE] [US_STATE] [US_STATE] [US_STATE] [U…" at bounding box center [127, 149] width 191 height 126
click at [118, 153] on mat-option "[US_STATE]" at bounding box center [127, 151] width 191 height 22
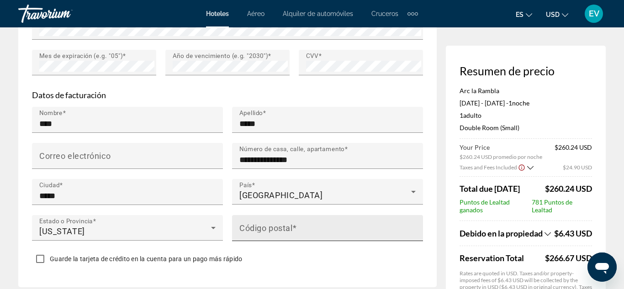
click at [252, 224] on mat-label "Código postal" at bounding box center [265, 228] width 53 height 10
click at [252, 226] on input "Código postal" at bounding box center [330, 231] width 182 height 11
type input "*****"
click at [272, 257] on div "Guarde la tarjeta de crédito en la cuenta para un pago más rápido" at bounding box center [227, 260] width 391 height 18
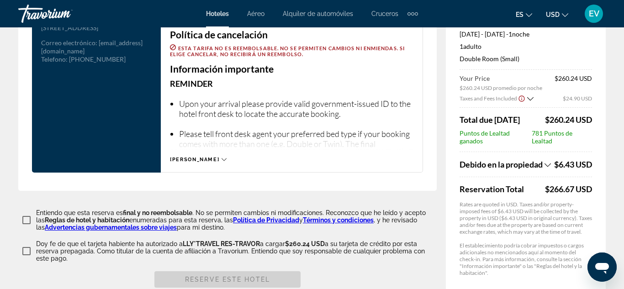
scroll to position [1255, 0]
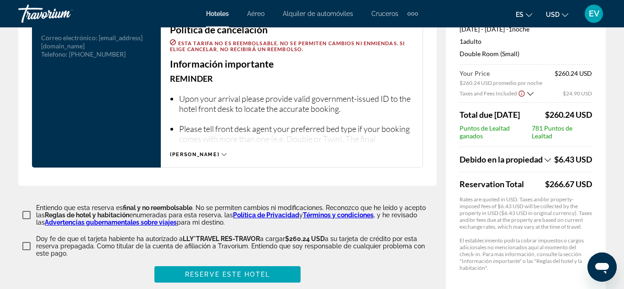
click at [176, 152] on span "[PERSON_NAME]" at bounding box center [194, 155] width 49 height 6
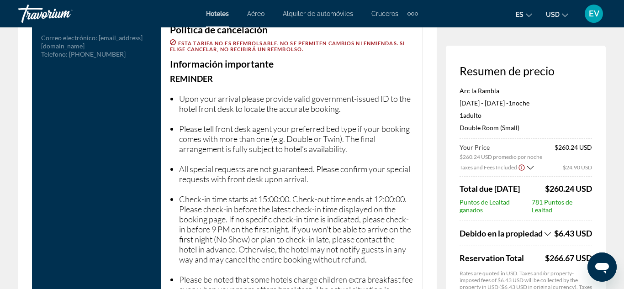
click at [401, 209] on li "Check-in time starts at 15:00:00. Check-out time ends at 12:00:00. Please check…" at bounding box center [296, 229] width 234 height 70
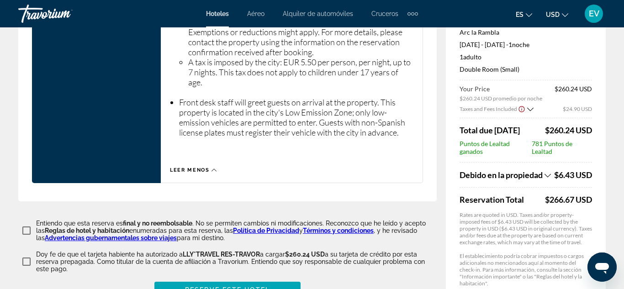
scroll to position [1683, 0]
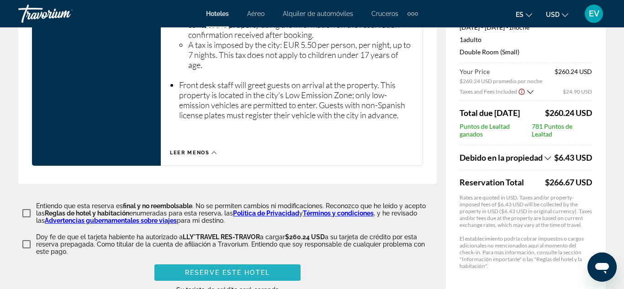
click at [268, 262] on span "Main content" at bounding box center [227, 273] width 146 height 22
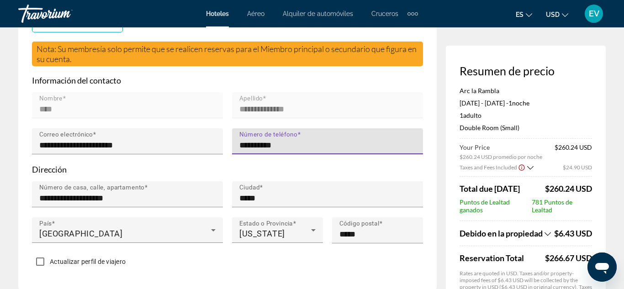
type input "**********"
click at [301, 166] on p "Dirección" at bounding box center [227, 169] width 391 height 10
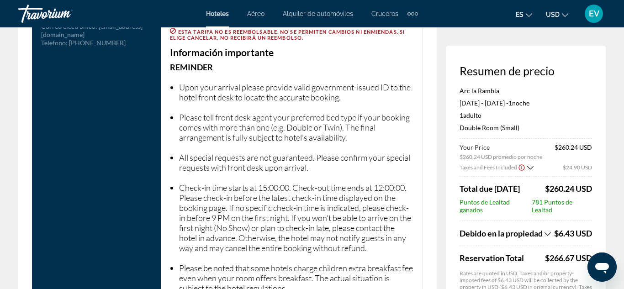
scroll to position [1683, 0]
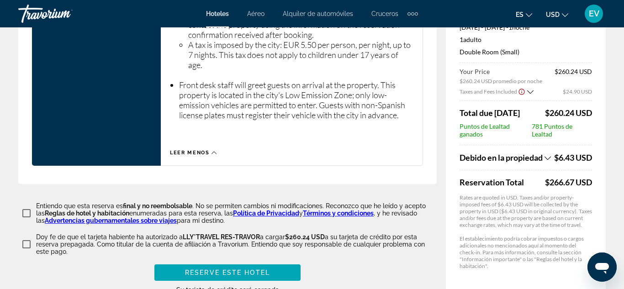
click at [234, 269] on span "Reserve este hotel" at bounding box center [227, 272] width 85 height 7
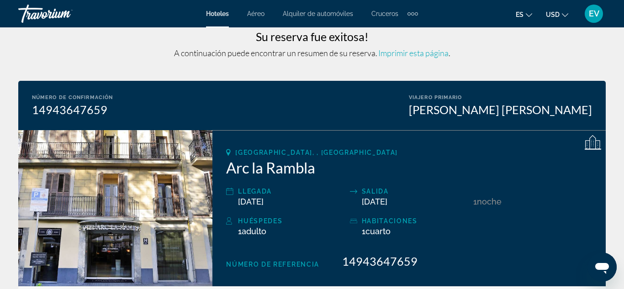
scroll to position [53, 0]
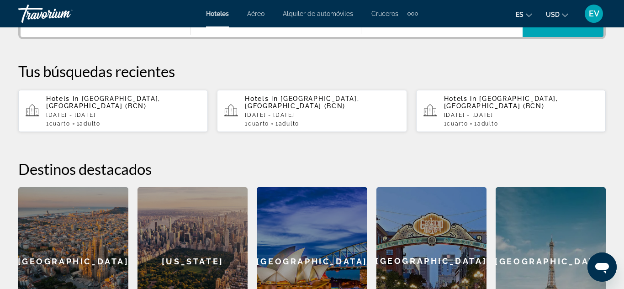
scroll to position [254, 0]
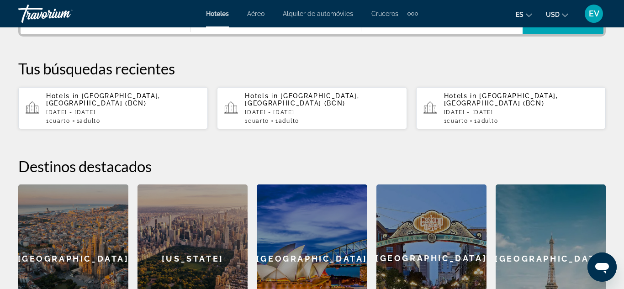
click at [79, 234] on div "[GEOGRAPHIC_DATA]" at bounding box center [73, 258] width 110 height 148
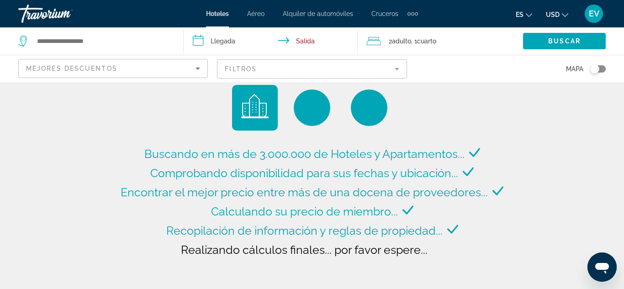
type input "**********"
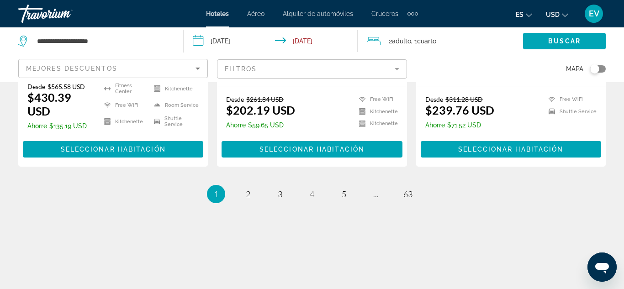
scroll to position [1294, 0]
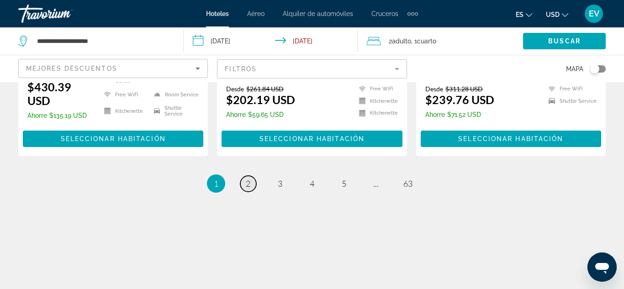
click at [247, 185] on span "2" at bounding box center [248, 184] width 5 height 10
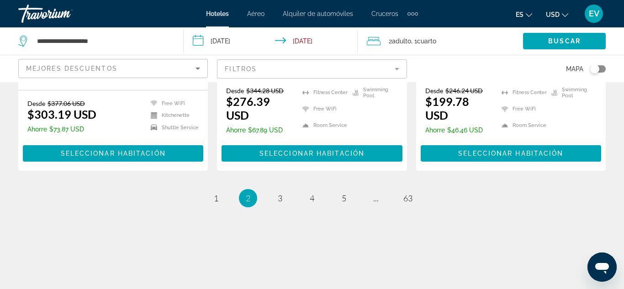
scroll to position [1320, 0]
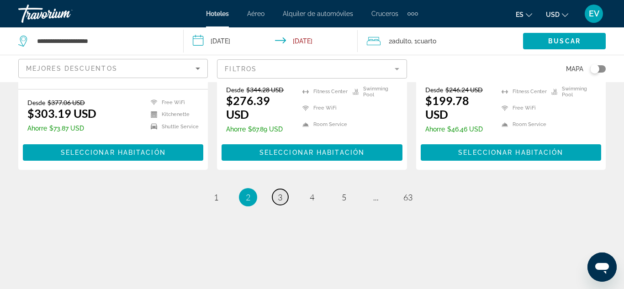
click at [281, 192] on span "3" at bounding box center [280, 197] width 5 height 10
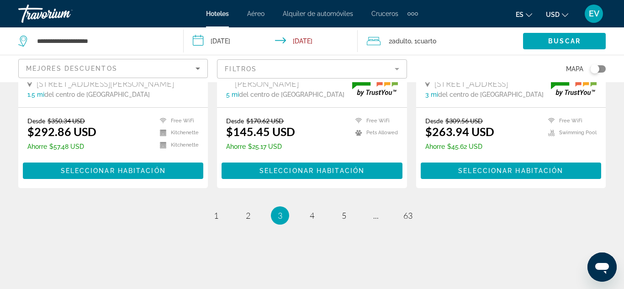
scroll to position [1296, 0]
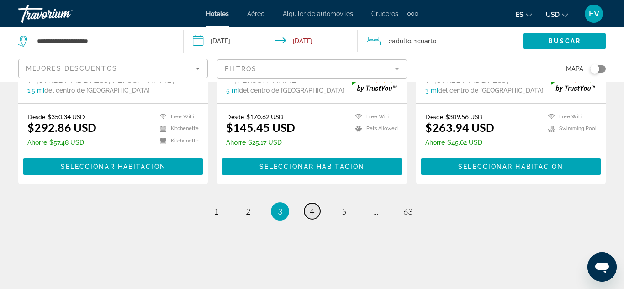
click at [315, 203] on link "page 4" at bounding box center [312, 211] width 16 height 16
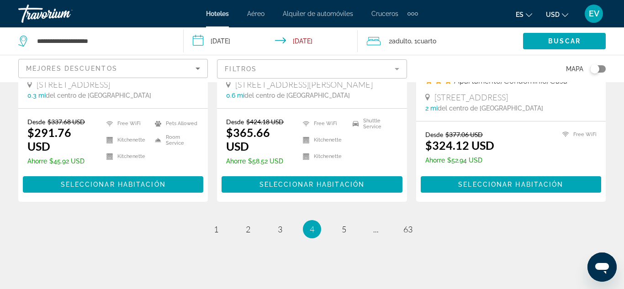
scroll to position [1281, 0]
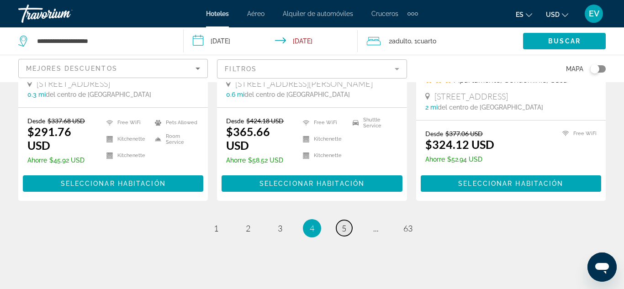
click at [344, 223] on span "5" at bounding box center [344, 228] width 5 height 10
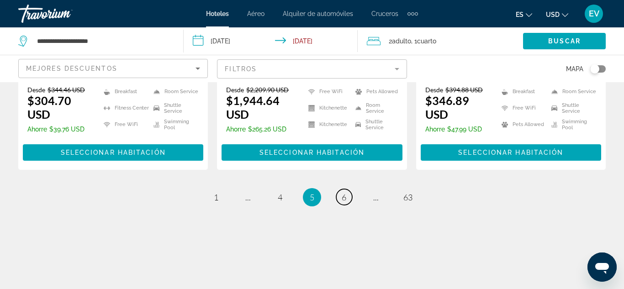
scroll to position [1322, 0]
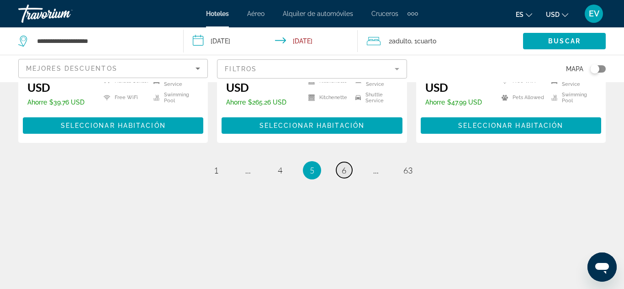
click at [339, 171] on link "page 6" at bounding box center [344, 170] width 16 height 16
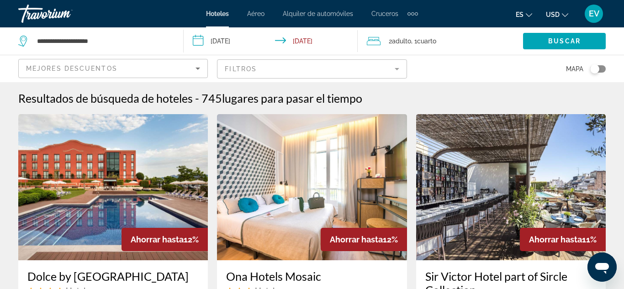
click at [199, 42] on input "**********" at bounding box center [273, 42] width 178 height 30
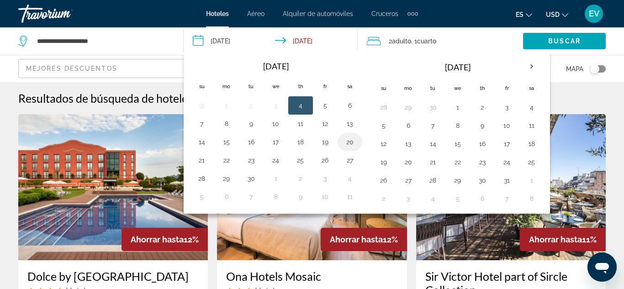
click at [351, 143] on button "20" at bounding box center [349, 142] width 15 height 13
click at [204, 163] on button "21" at bounding box center [202, 160] width 15 height 13
type input "**********"
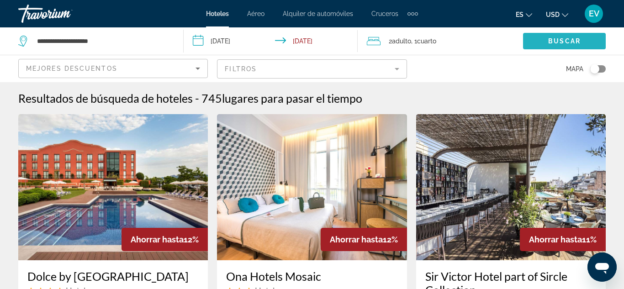
click at [570, 39] on span "Buscar" at bounding box center [564, 40] width 32 height 7
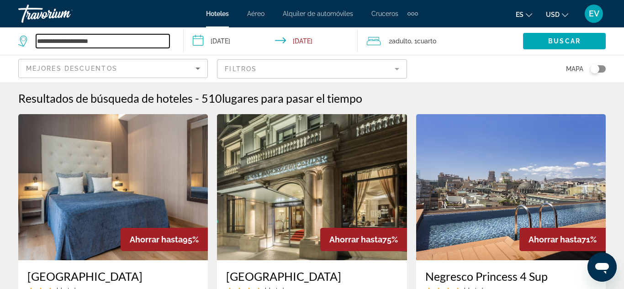
click at [128, 41] on input "**********" at bounding box center [102, 41] width 133 height 14
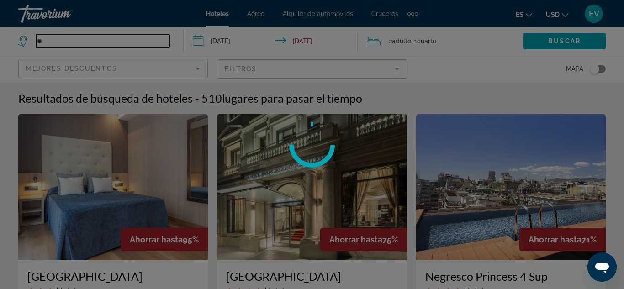
type input "*"
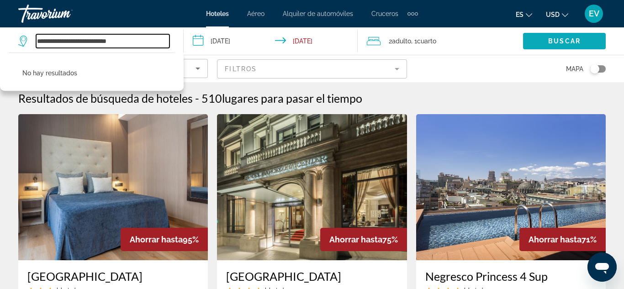
type input "**********"
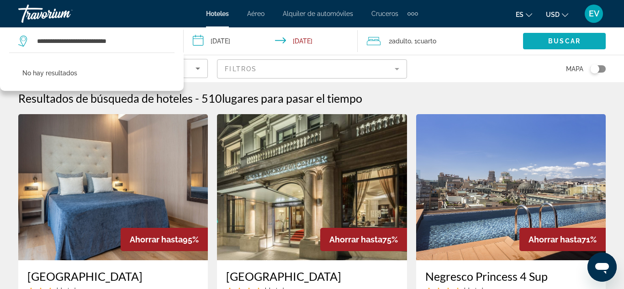
click at [558, 39] on span "Buscar" at bounding box center [564, 40] width 32 height 7
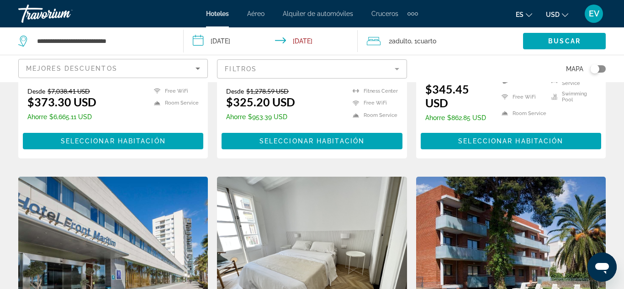
scroll to position [265, 0]
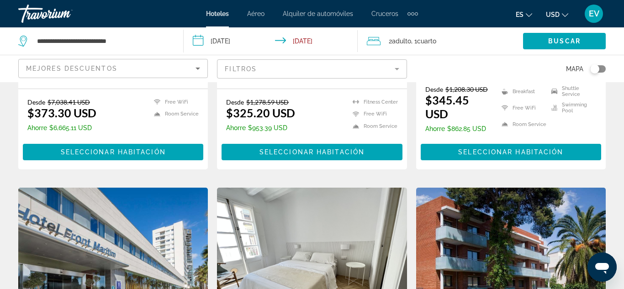
drag, startPoint x: 597, startPoint y: 14, endPoint x: 593, endPoint y: 17, distance: 5.2
click at [595, 16] on span "EV" at bounding box center [594, 13] width 11 height 9
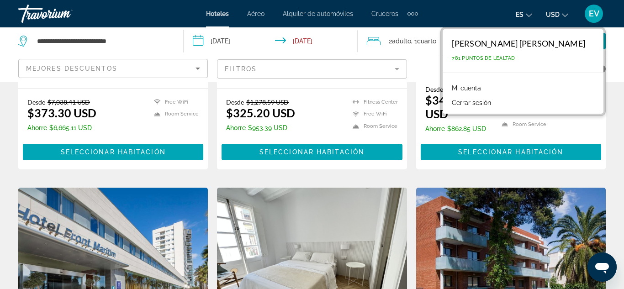
click at [485, 85] on link "Mi cuenta" at bounding box center [466, 88] width 38 height 12
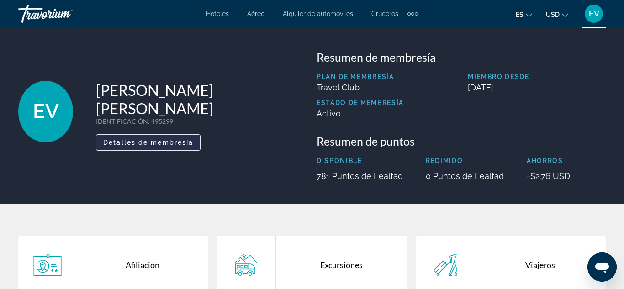
click at [171, 139] on span "Detalles de membresía" at bounding box center [148, 142] width 90 height 7
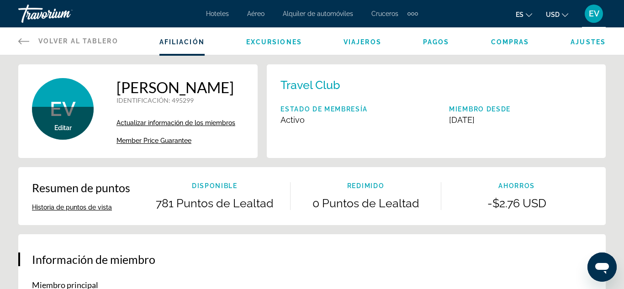
click at [181, 126] on span "Actualizar información de los miembros" at bounding box center [175, 122] width 119 height 7
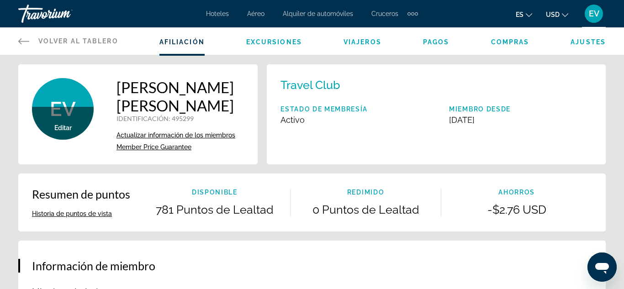
click at [439, 41] on span "Pagos" at bounding box center [436, 41] width 26 height 7
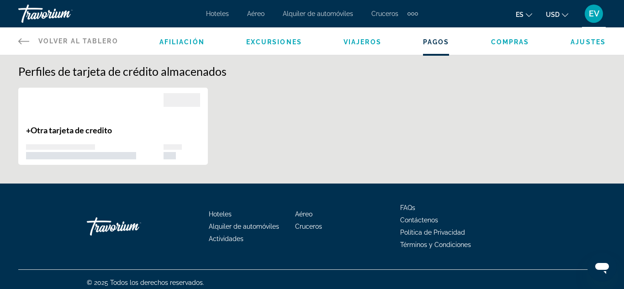
click at [508, 42] on span "Compras" at bounding box center [510, 41] width 38 height 7
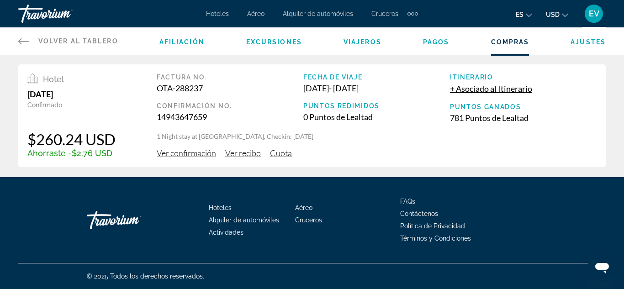
click at [184, 152] on span "Ver confirmación" at bounding box center [186, 153] width 59 height 10
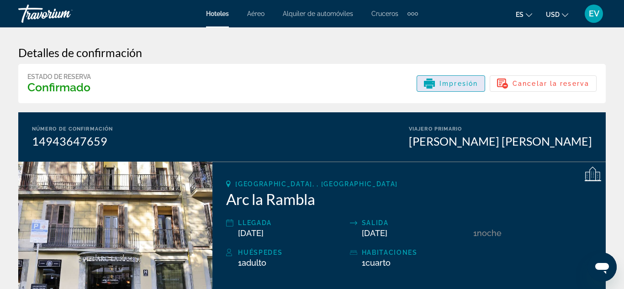
click at [455, 86] on span "Impresión" at bounding box center [458, 83] width 38 height 7
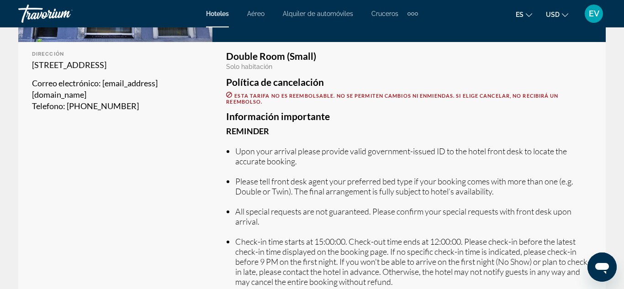
drag, startPoint x: 361, startPoint y: 146, endPoint x: 362, endPoint y: 151, distance: 5.6
